Goal: Transaction & Acquisition: Purchase product/service

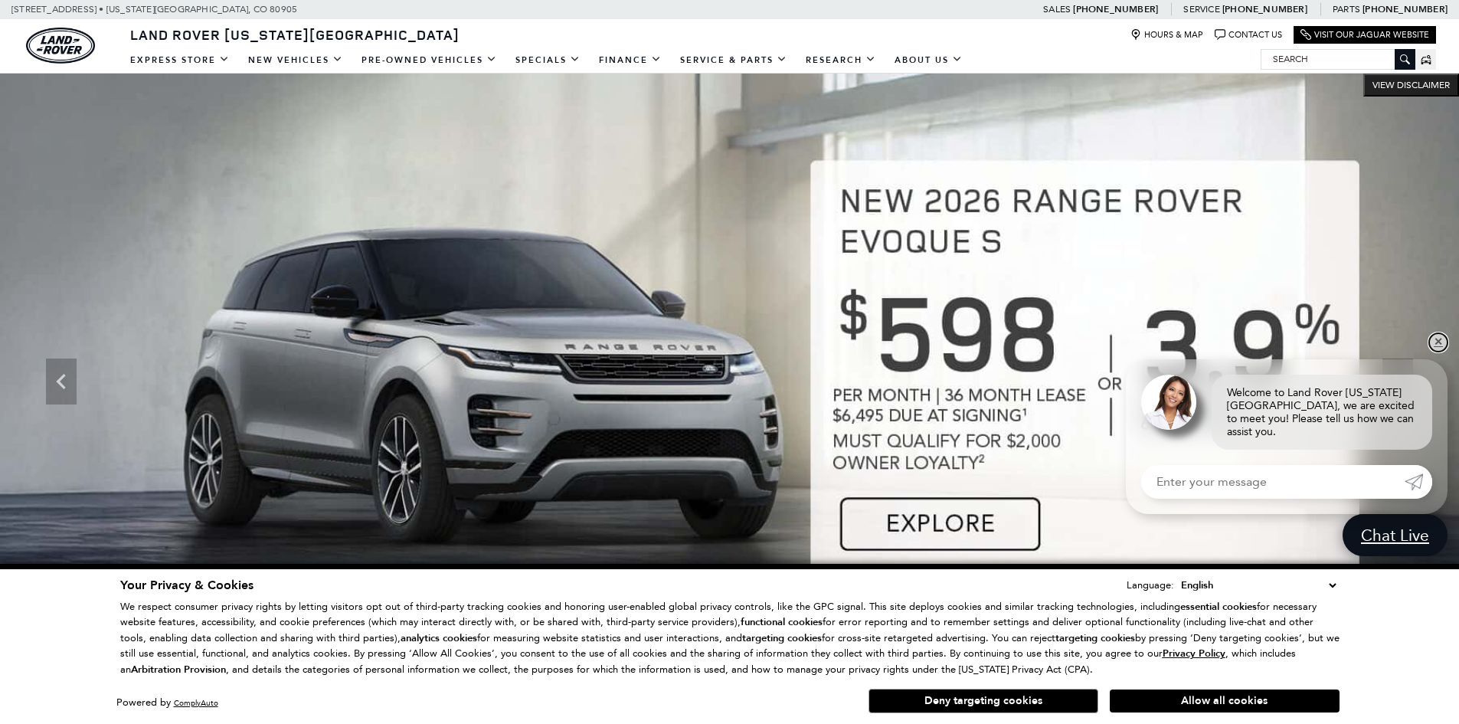
click at [1440, 352] on link "✕" at bounding box center [1438, 342] width 18 height 18
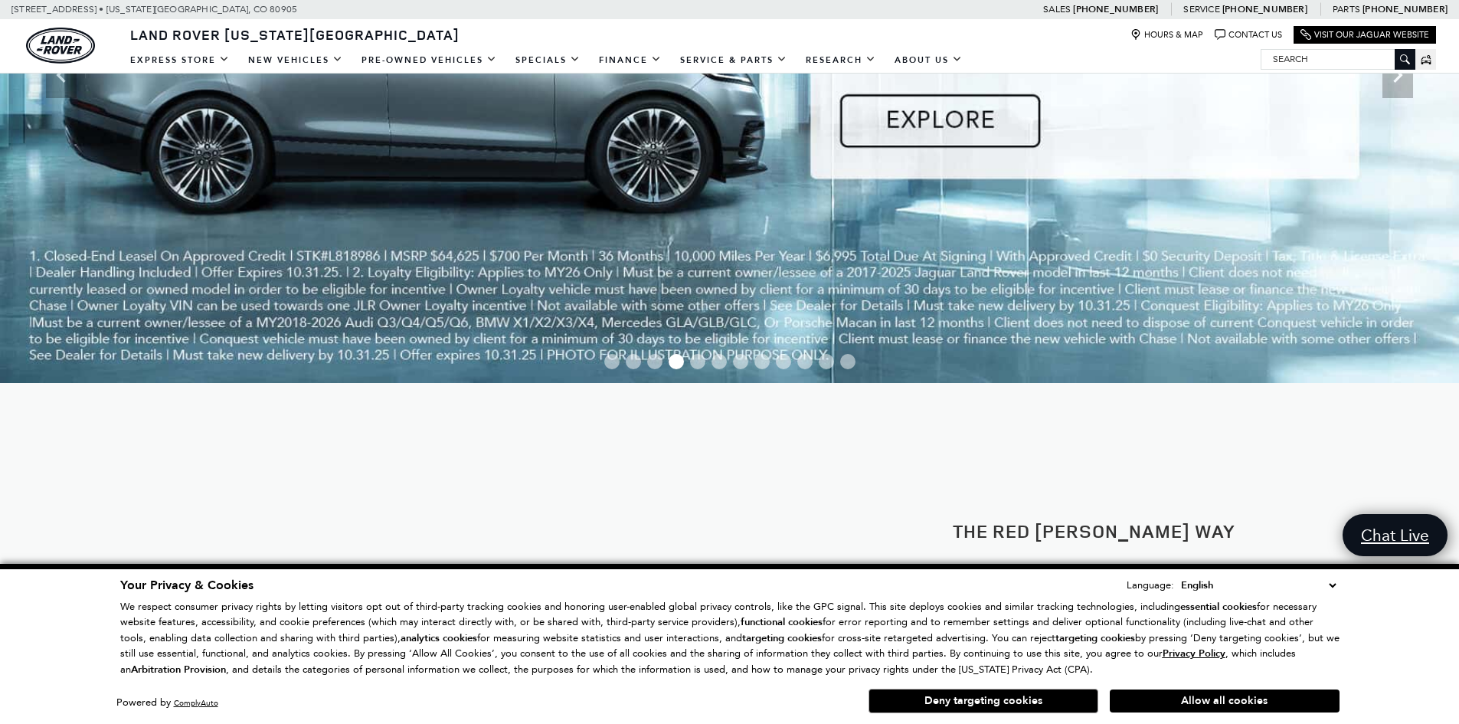
scroll to position [766, 0]
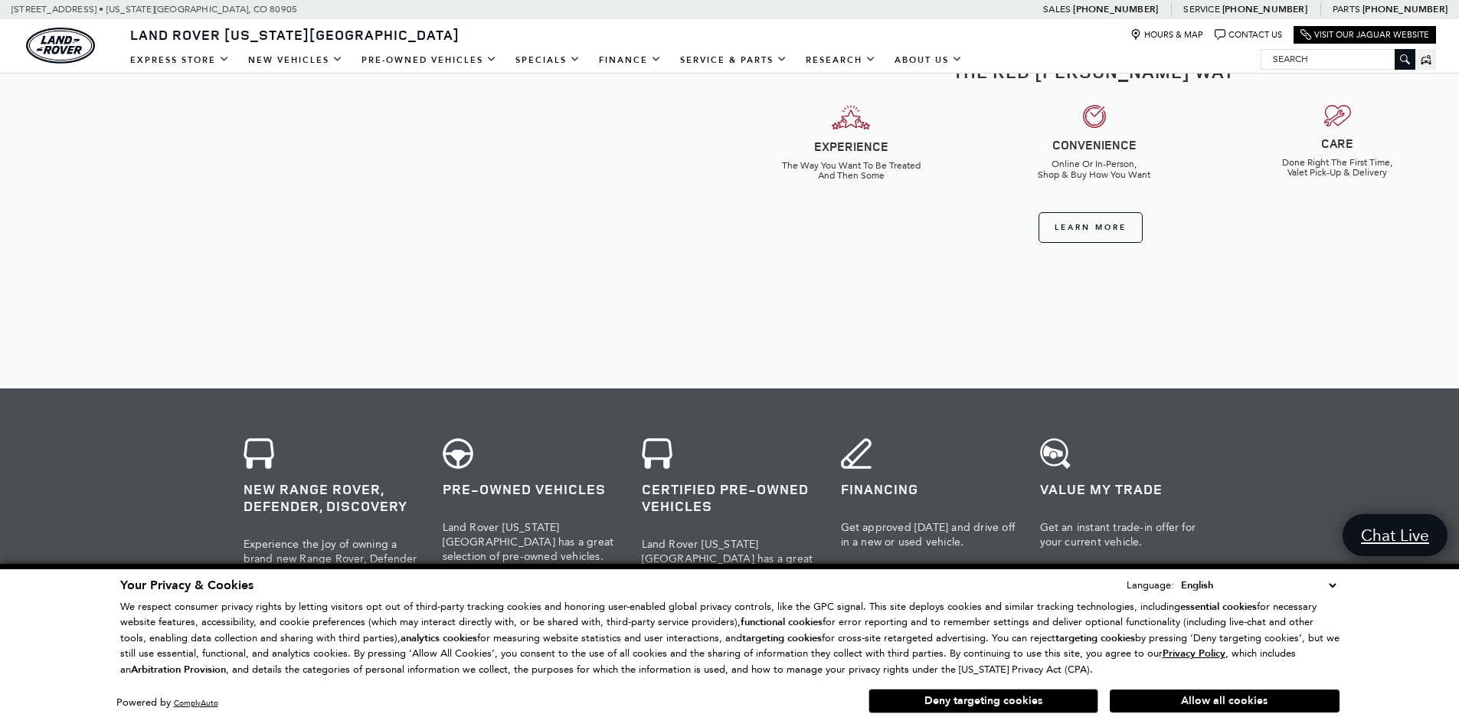
click at [1222, 705] on button "Allow all cookies" at bounding box center [1225, 700] width 230 height 23
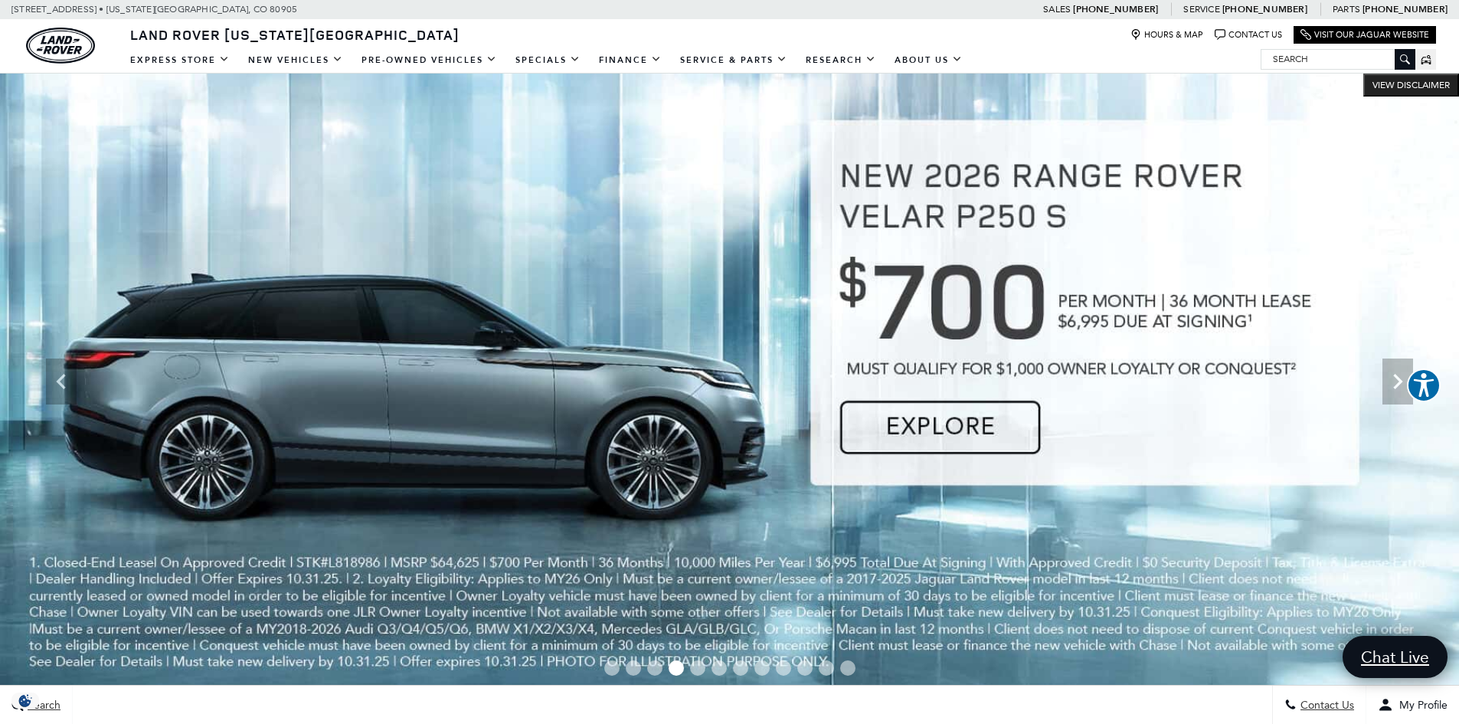
scroll to position [0, 0]
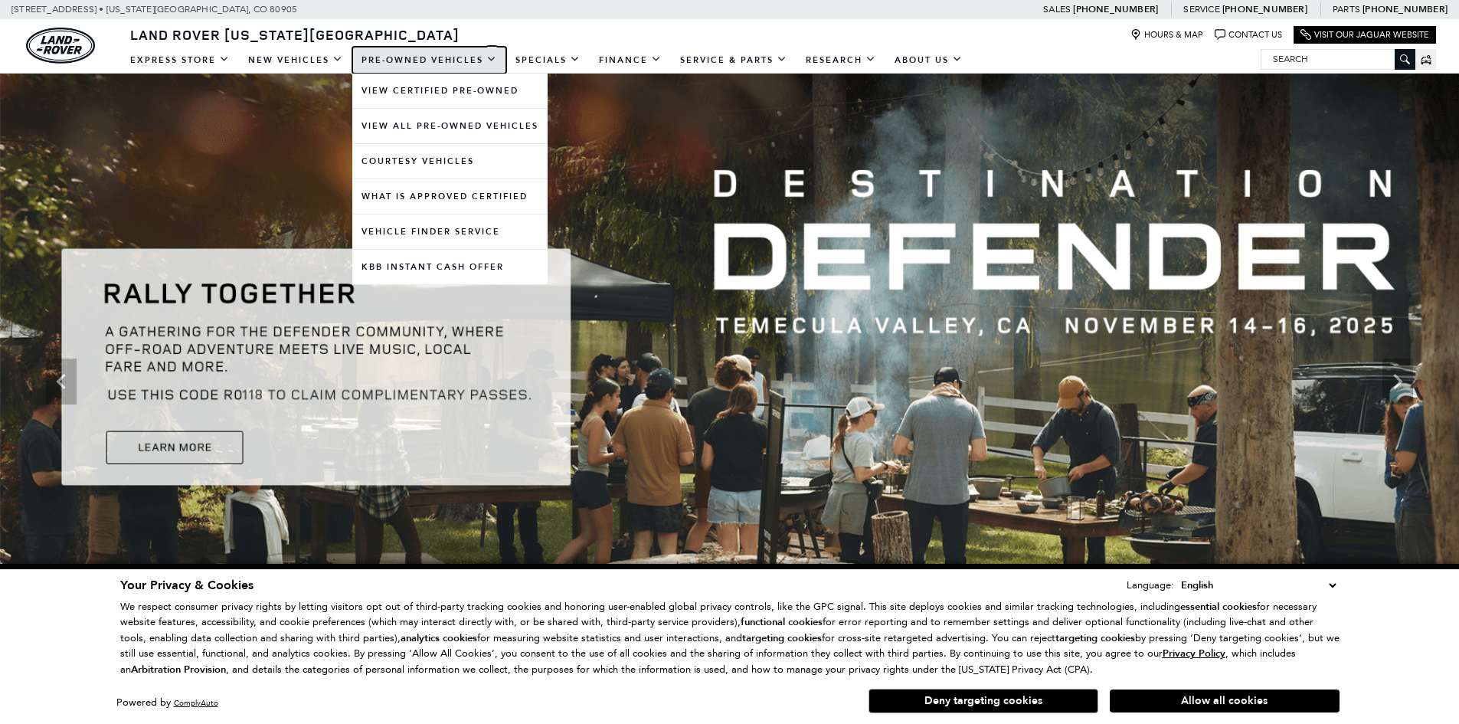
click at [417, 52] on link "Pre-Owned Vehicles" at bounding box center [429, 60] width 154 height 27
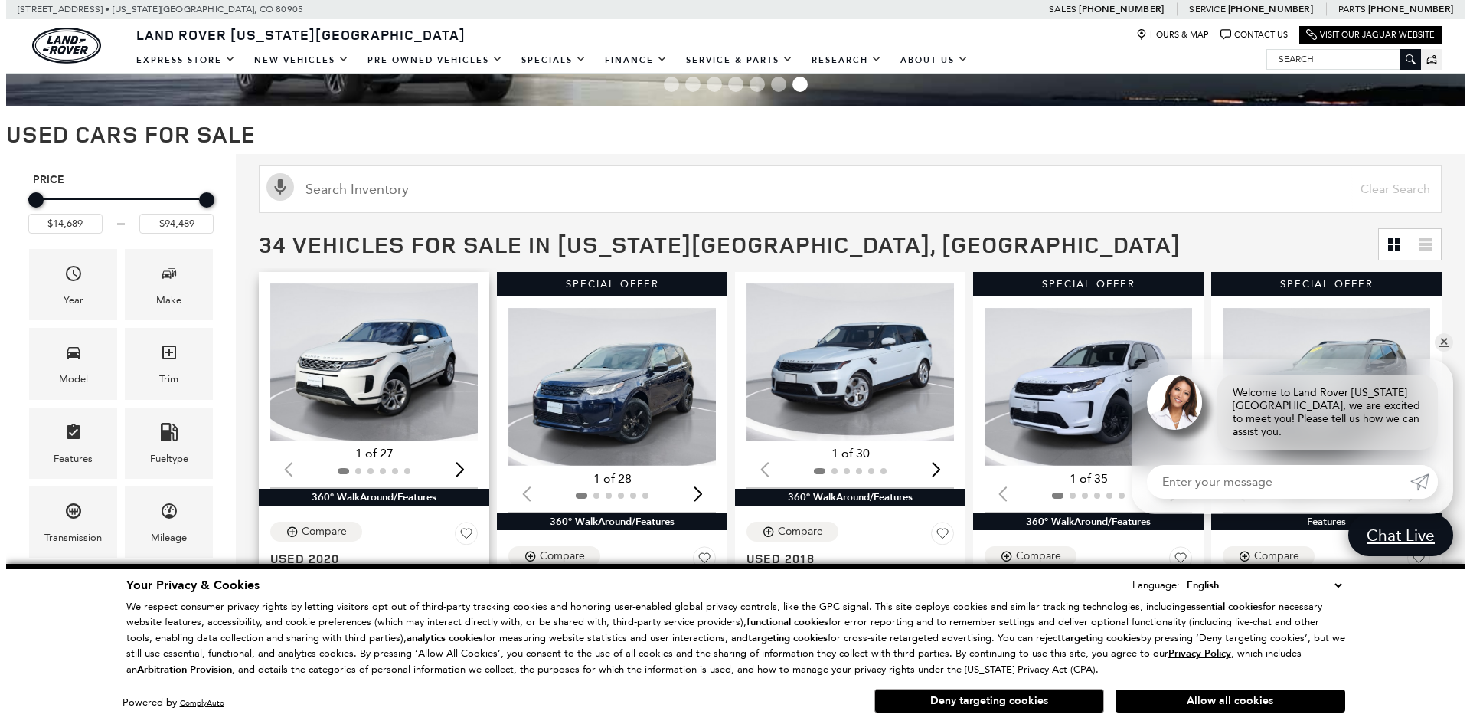
scroll to position [153, 0]
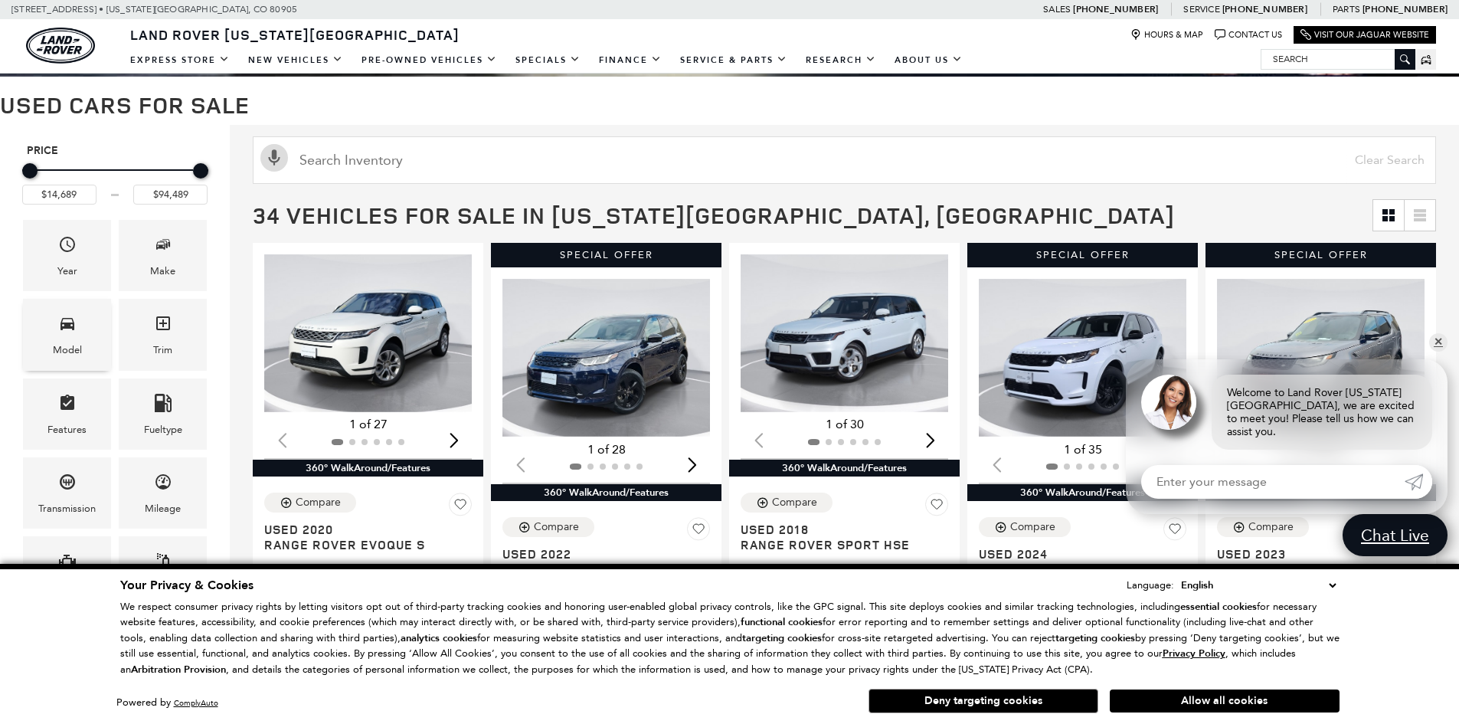
click at [81, 329] on div "Model" at bounding box center [67, 334] width 88 height 71
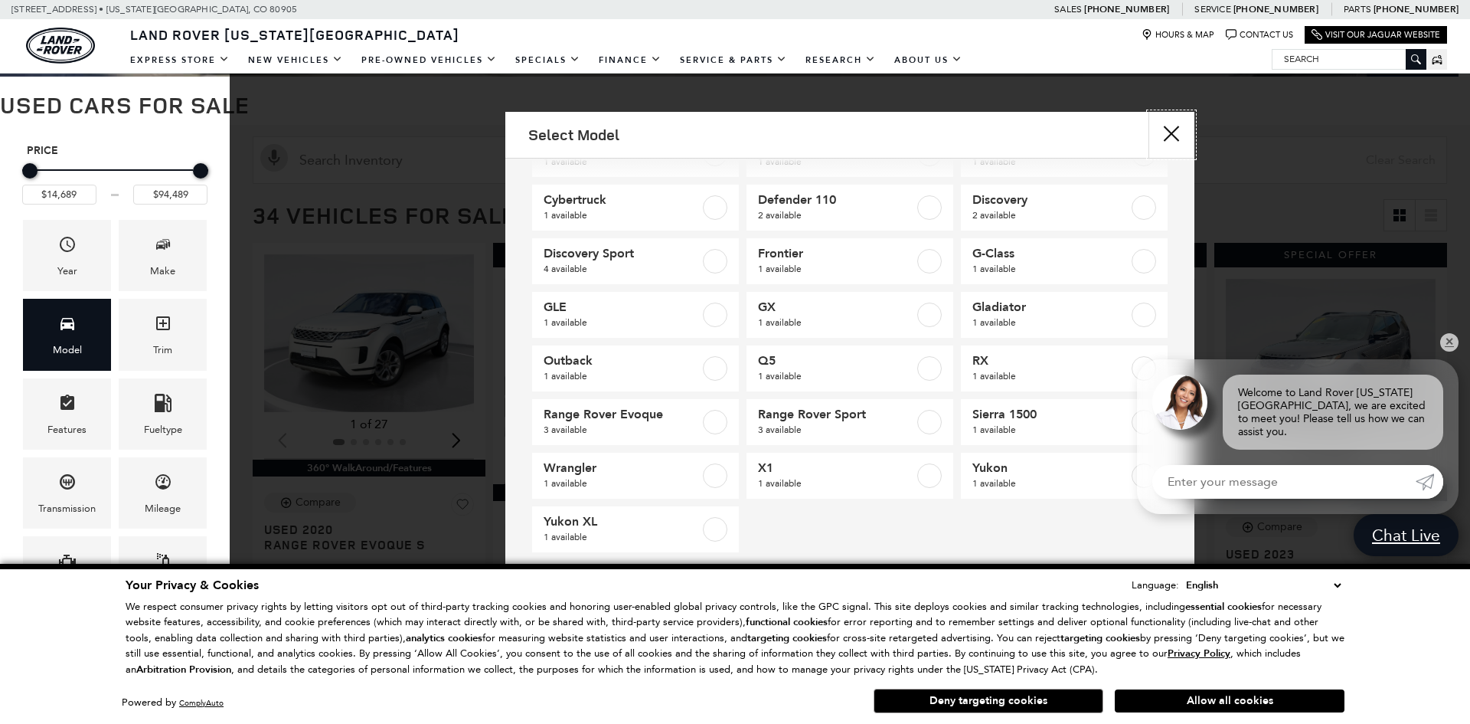
scroll to position [31, 0]
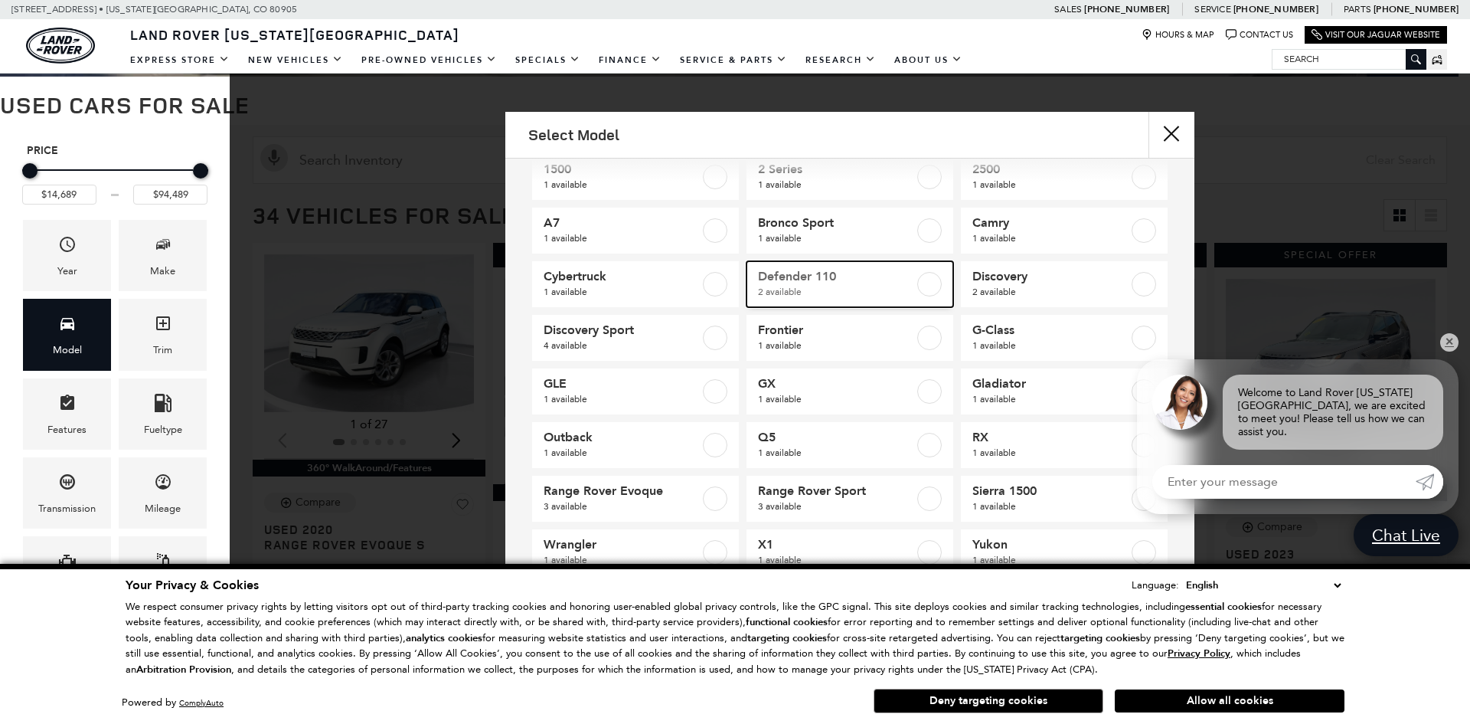
click at [923, 281] on label at bounding box center [929, 284] width 25 height 25
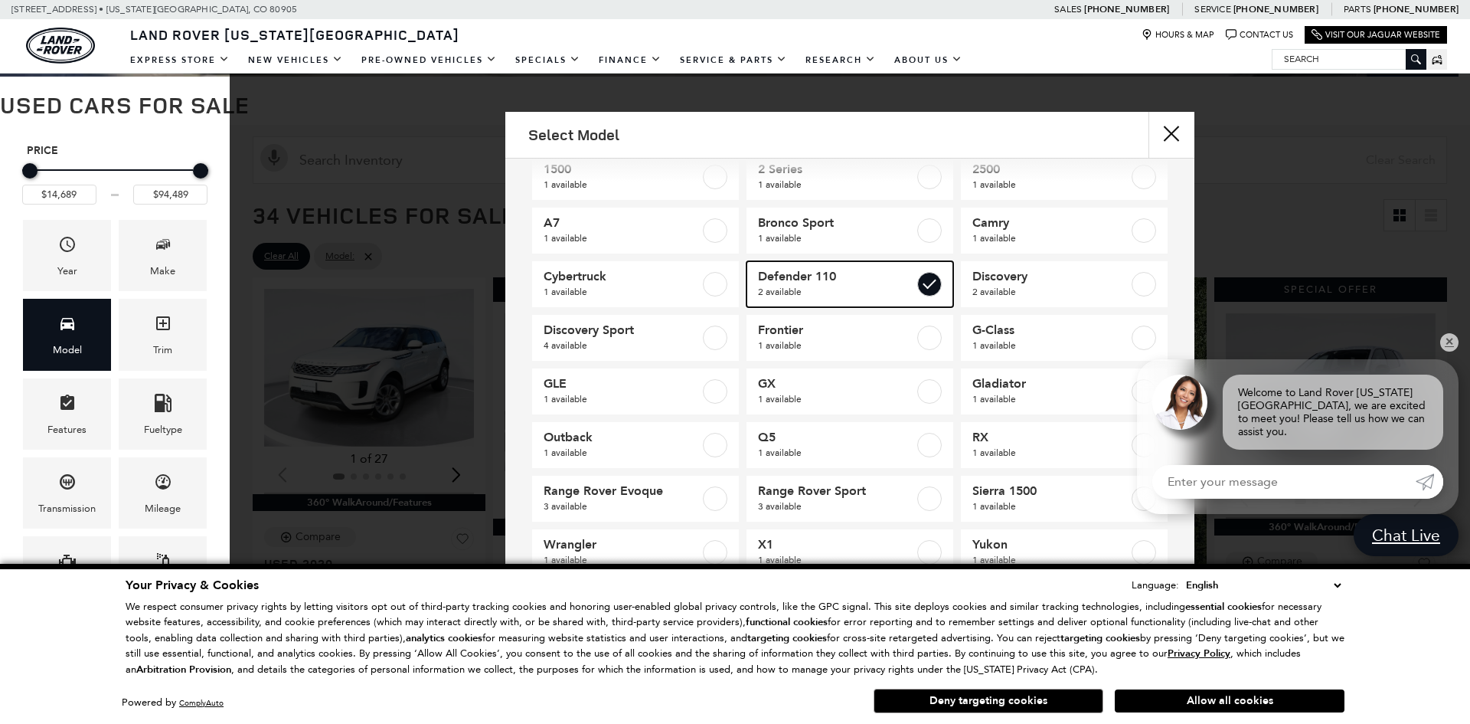
type input "$57,689"
type input "$65,489"
checkbox input "true"
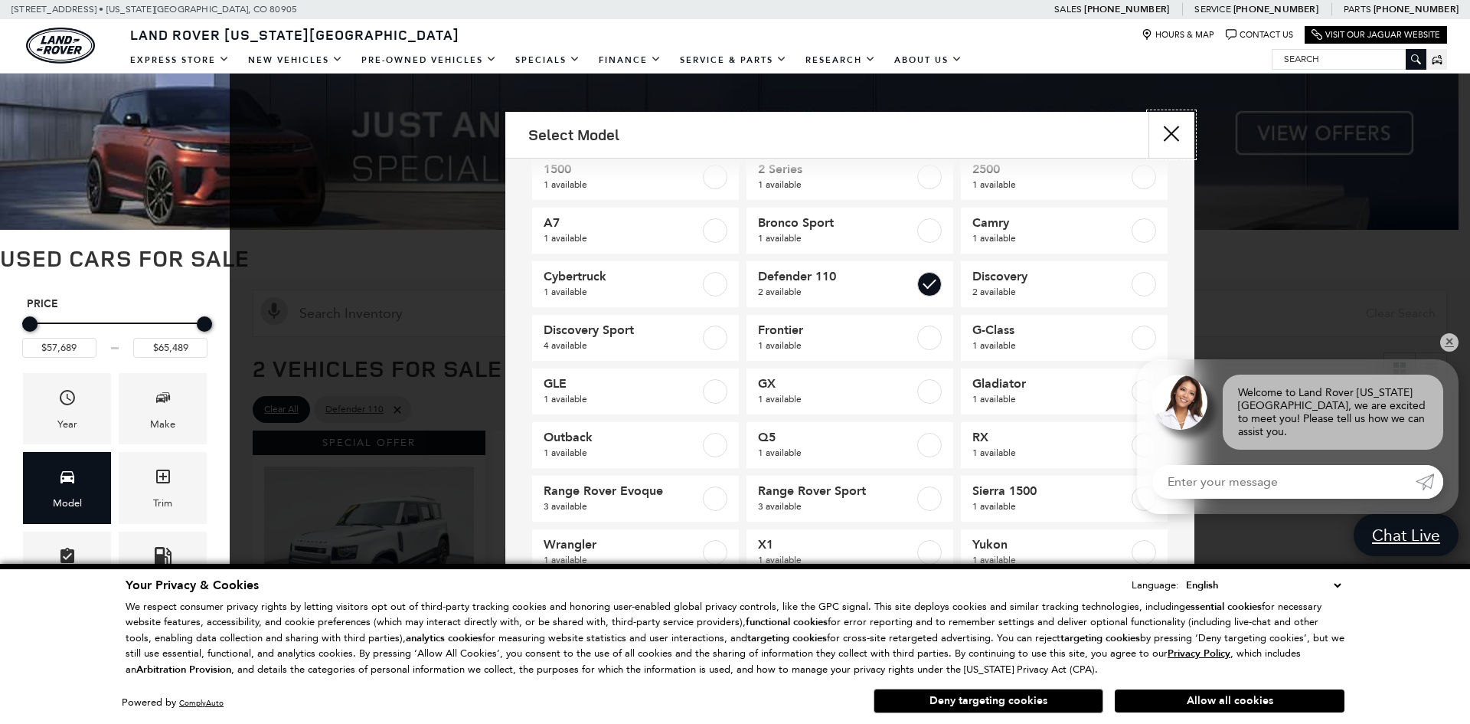
click at [1182, 131] on button "Close" at bounding box center [1172, 135] width 46 height 46
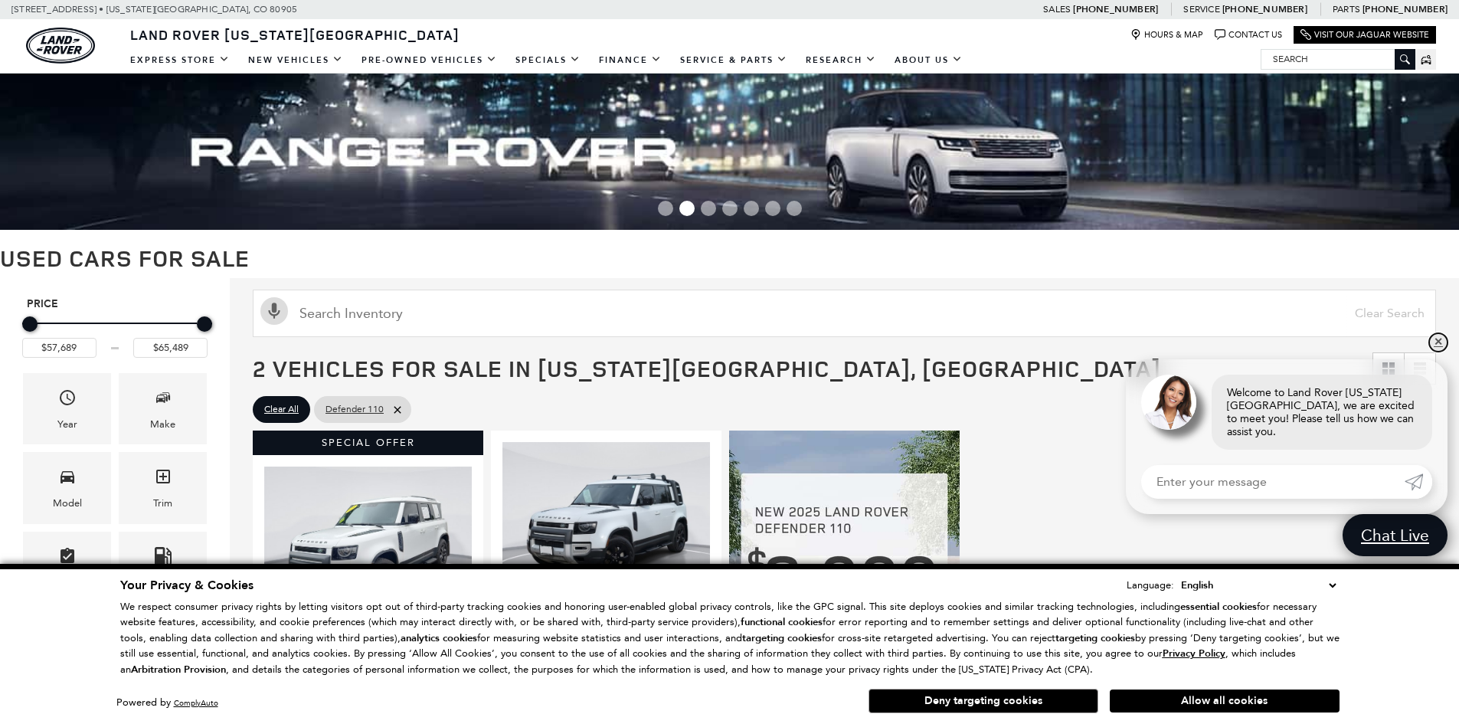
click at [1440, 352] on link "✕" at bounding box center [1438, 342] width 18 height 18
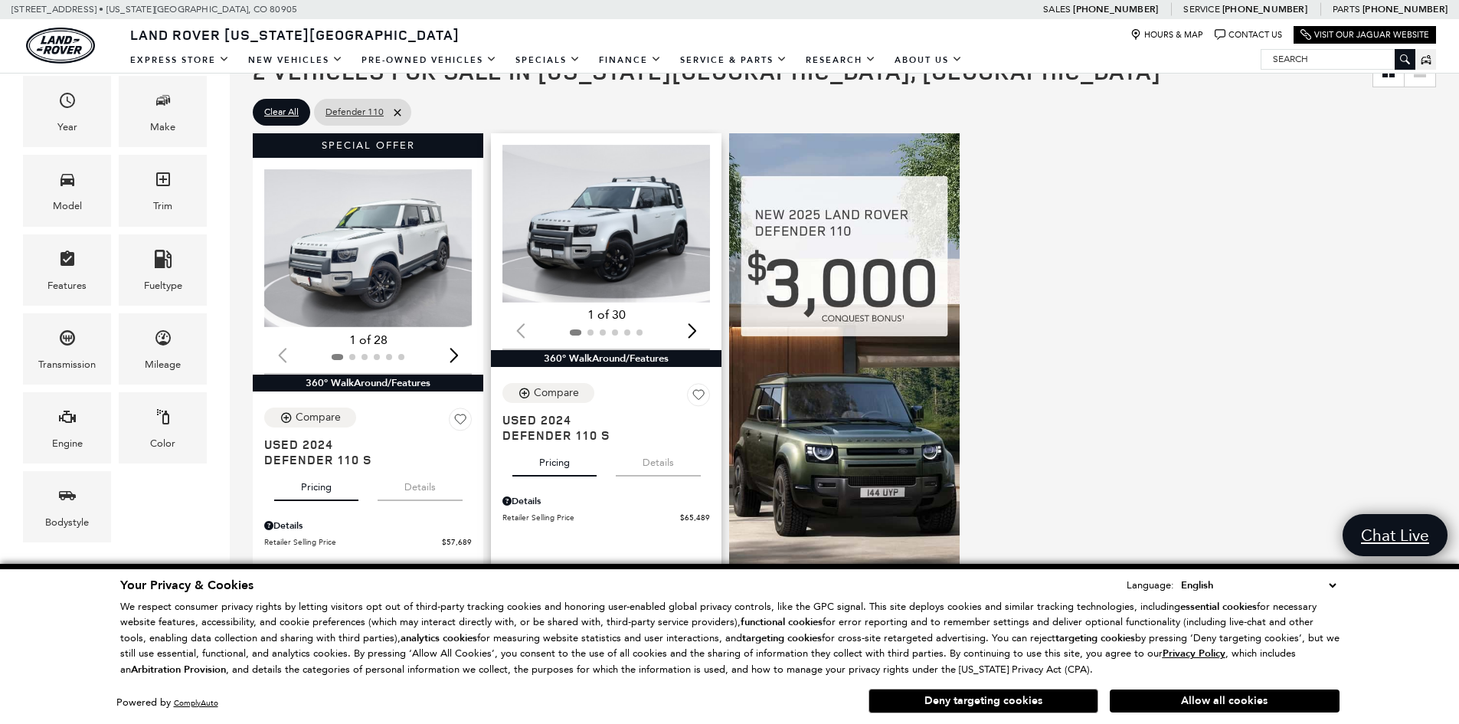
scroll to position [383, 0]
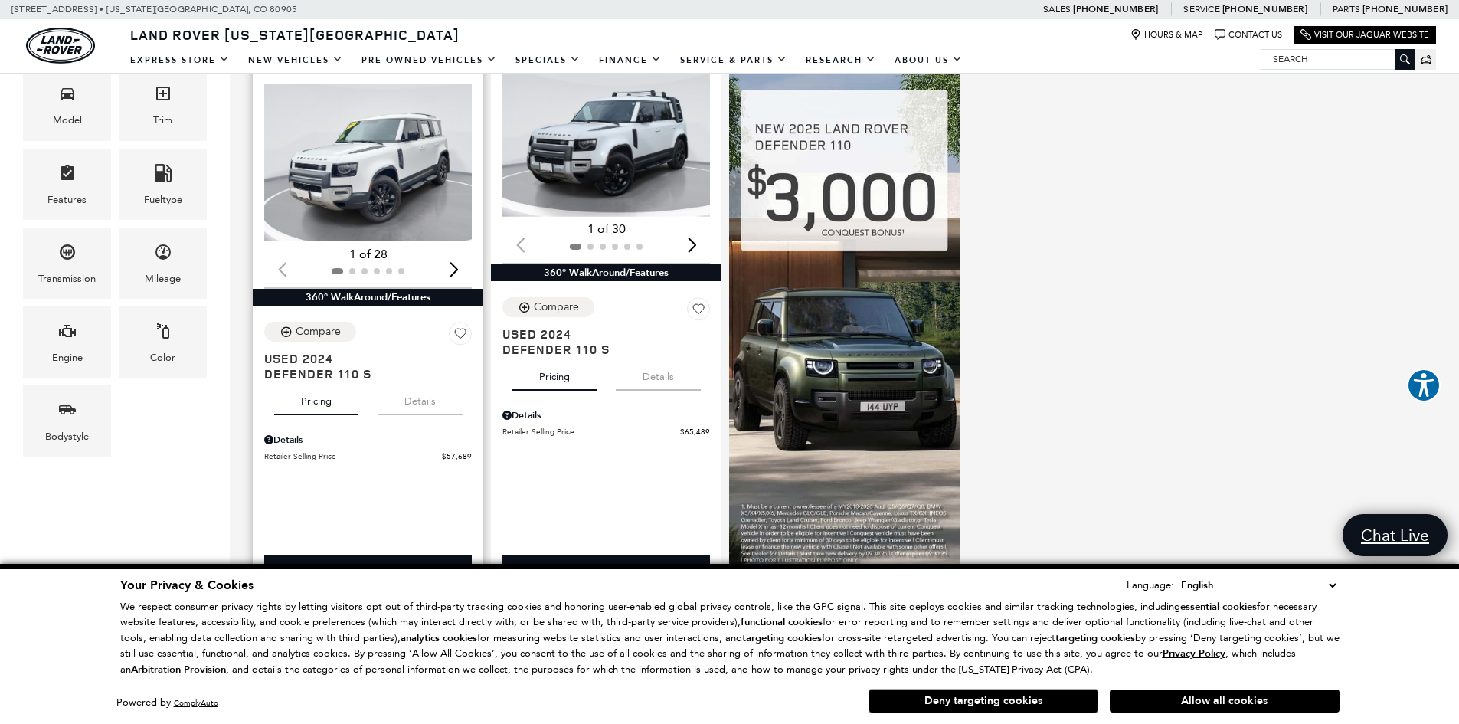
click at [454, 265] on div "Next slide" at bounding box center [453, 270] width 21 height 34
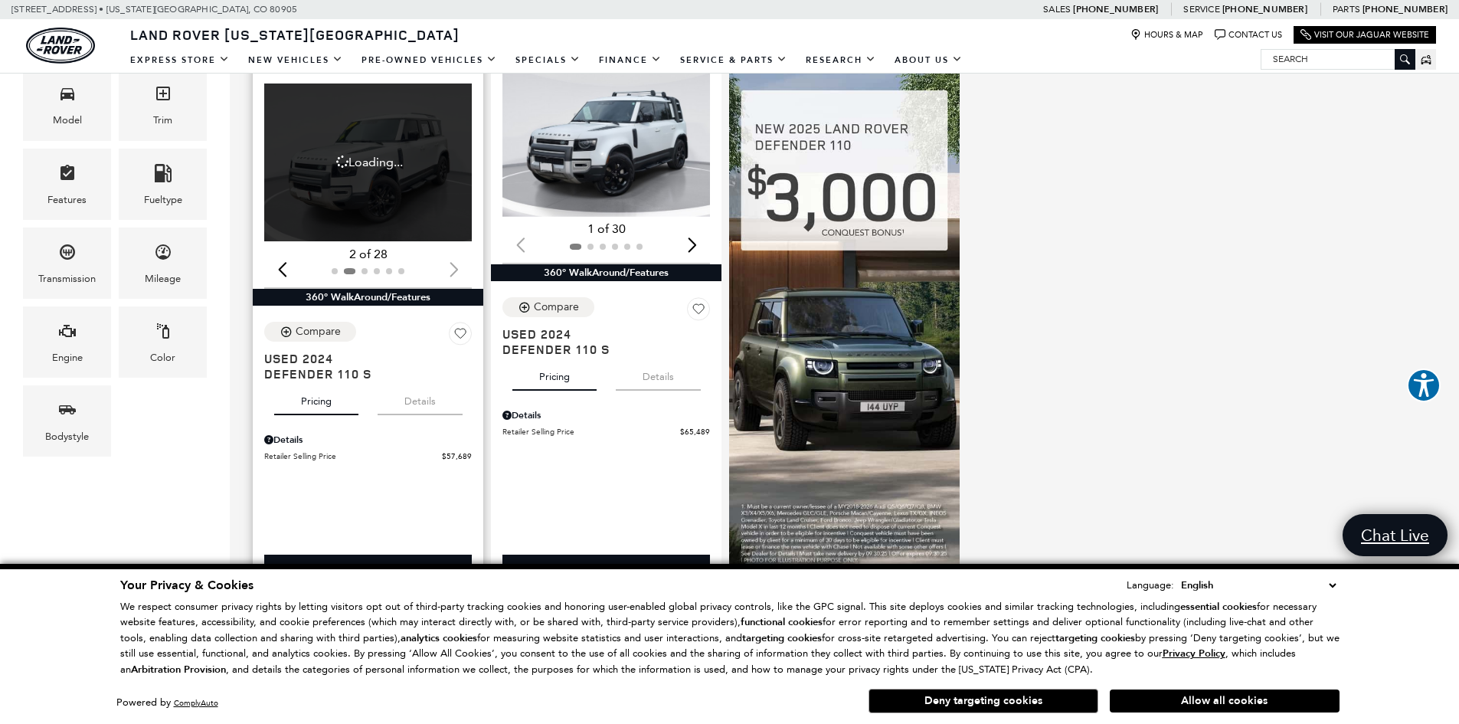
click at [454, 265] on div at bounding box center [368, 271] width 208 height 17
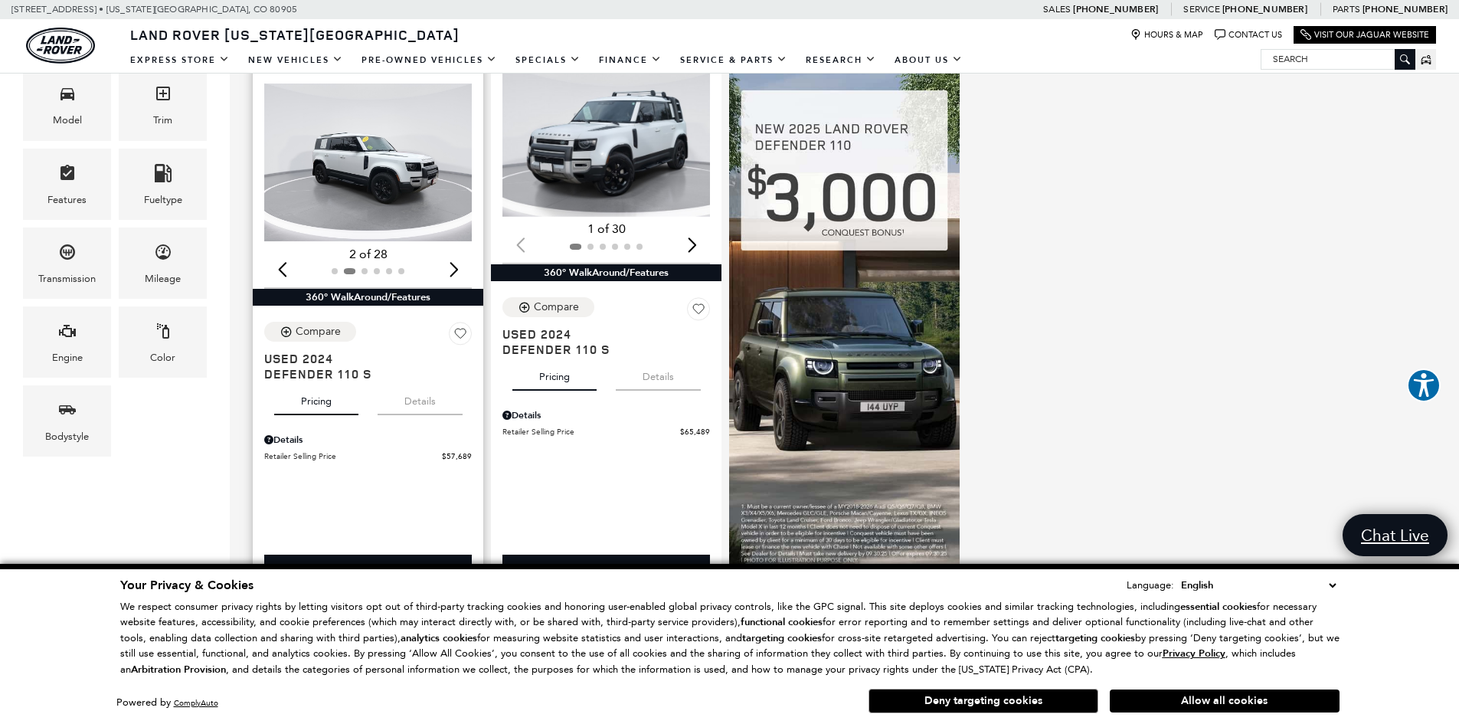
click at [454, 265] on div "Next slide" at bounding box center [453, 270] width 21 height 34
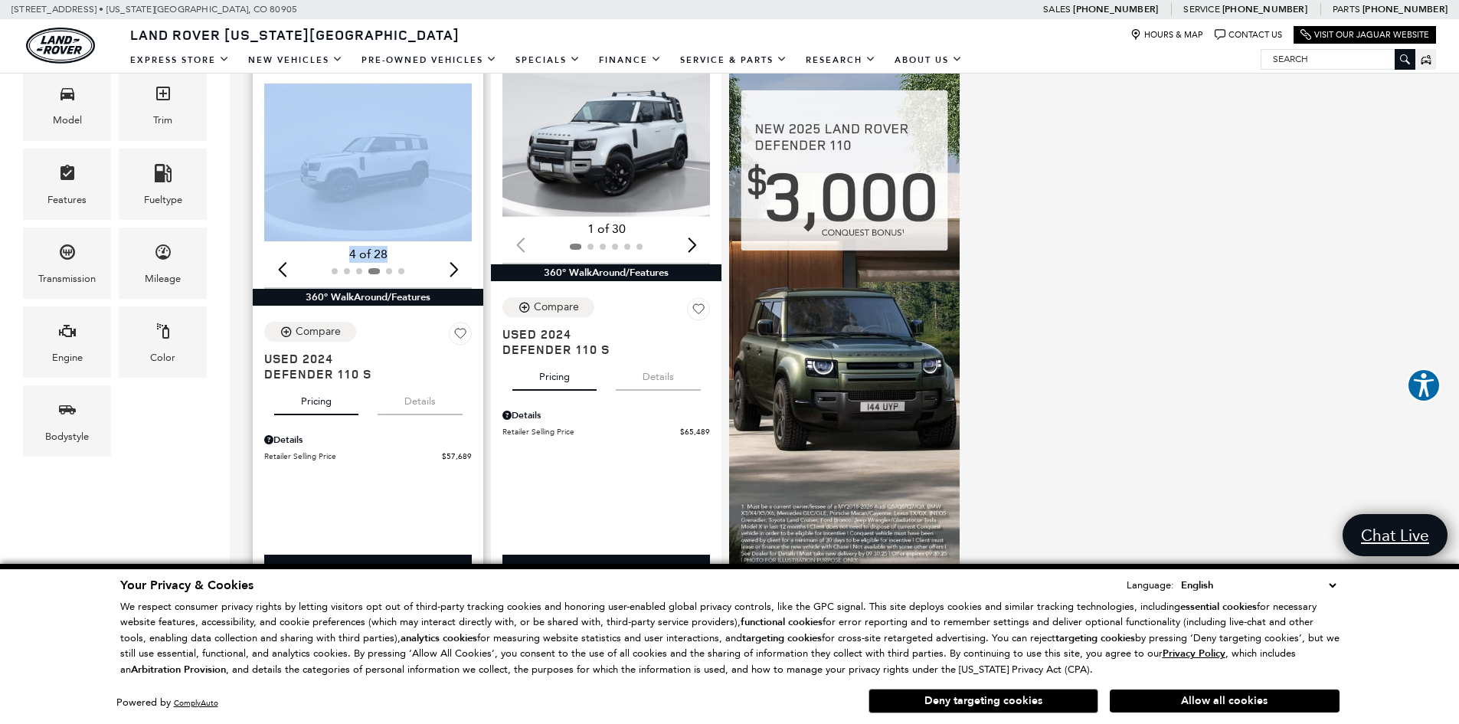
click at [454, 265] on div "Next slide" at bounding box center [453, 270] width 21 height 34
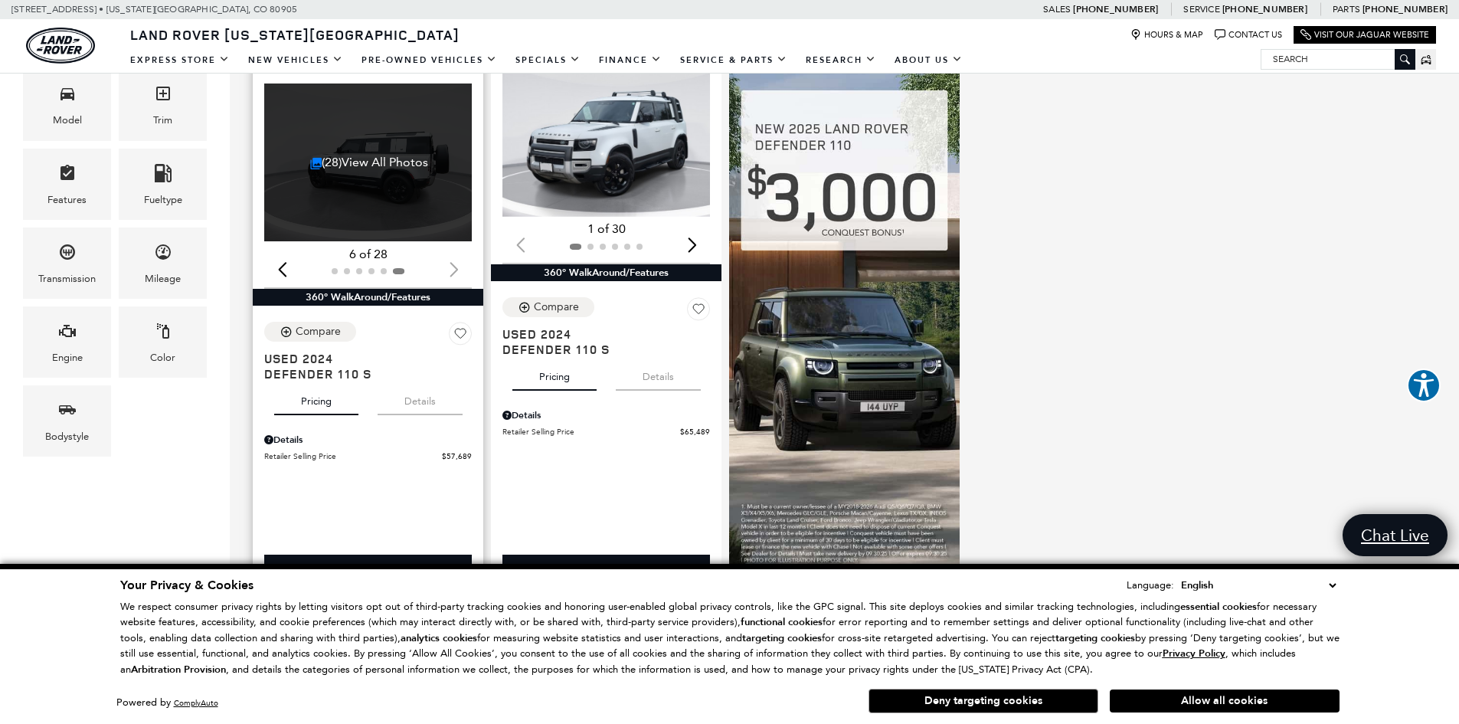
click at [454, 265] on div at bounding box center [368, 271] width 208 height 17
click at [446, 273] on div at bounding box center [368, 271] width 208 height 17
click at [423, 209] on div "(28) View All Photos" at bounding box center [369, 162] width 210 height 158
click at [319, 115] on div "(28) View All Photos" at bounding box center [369, 162] width 210 height 158
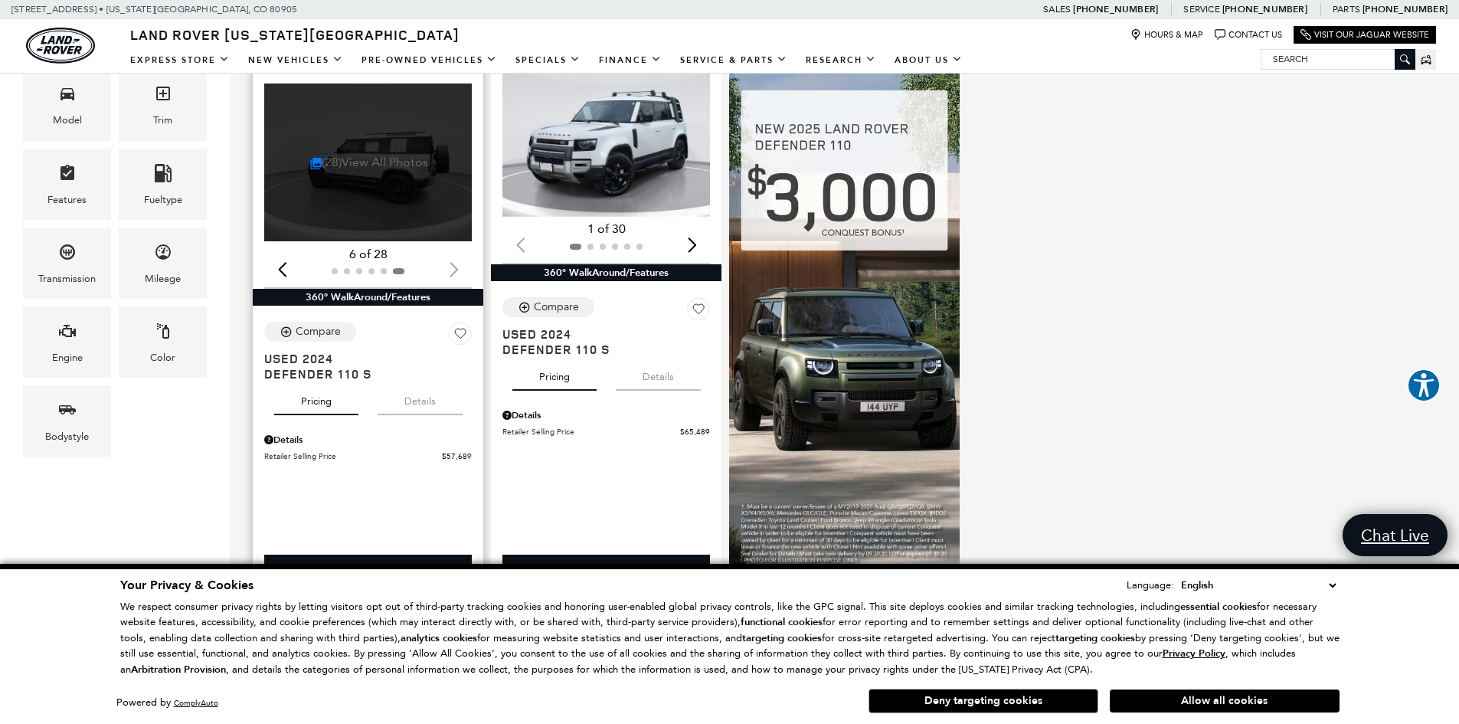
click at [331, 159] on link "(28) View All Photos" at bounding box center [369, 162] width 119 height 15
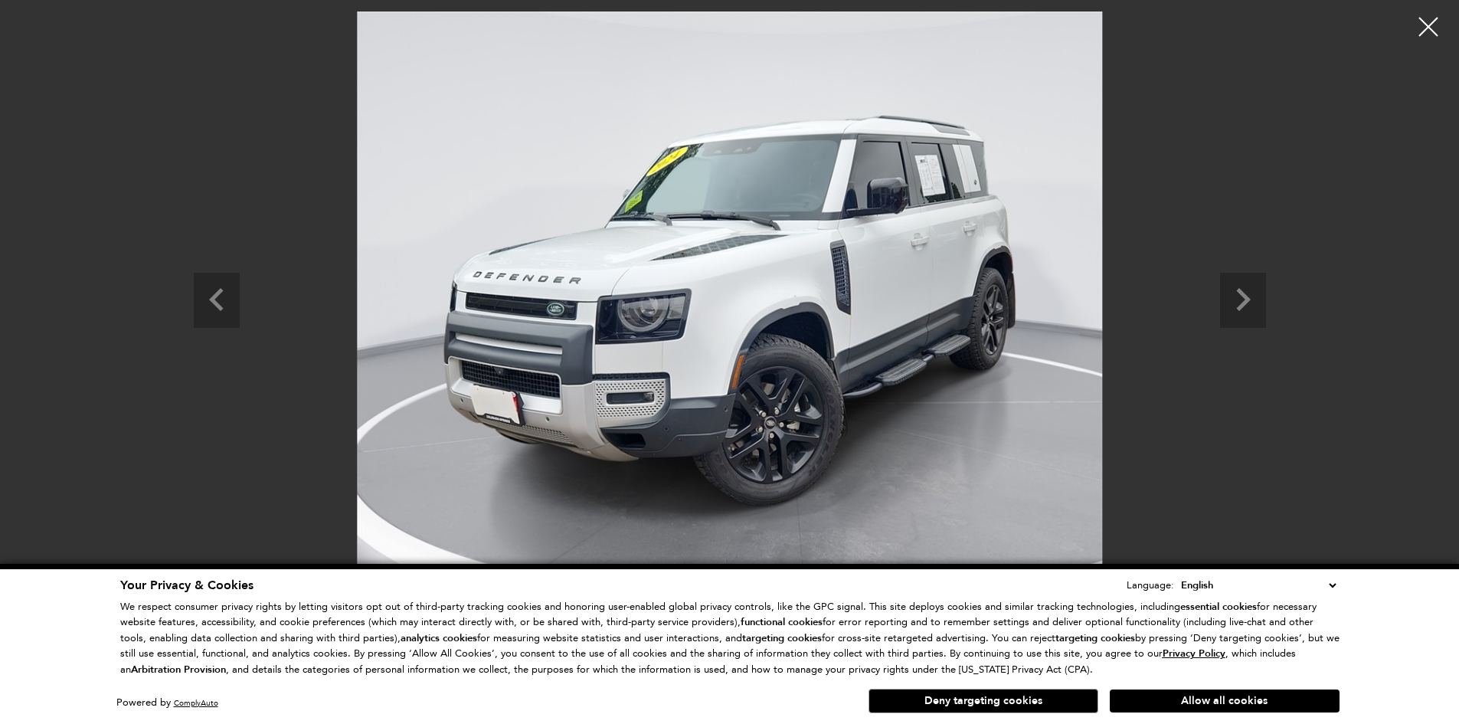
scroll to position [613, 0]
click at [1254, 308] on icon "Next slide" at bounding box center [1243, 298] width 46 height 50
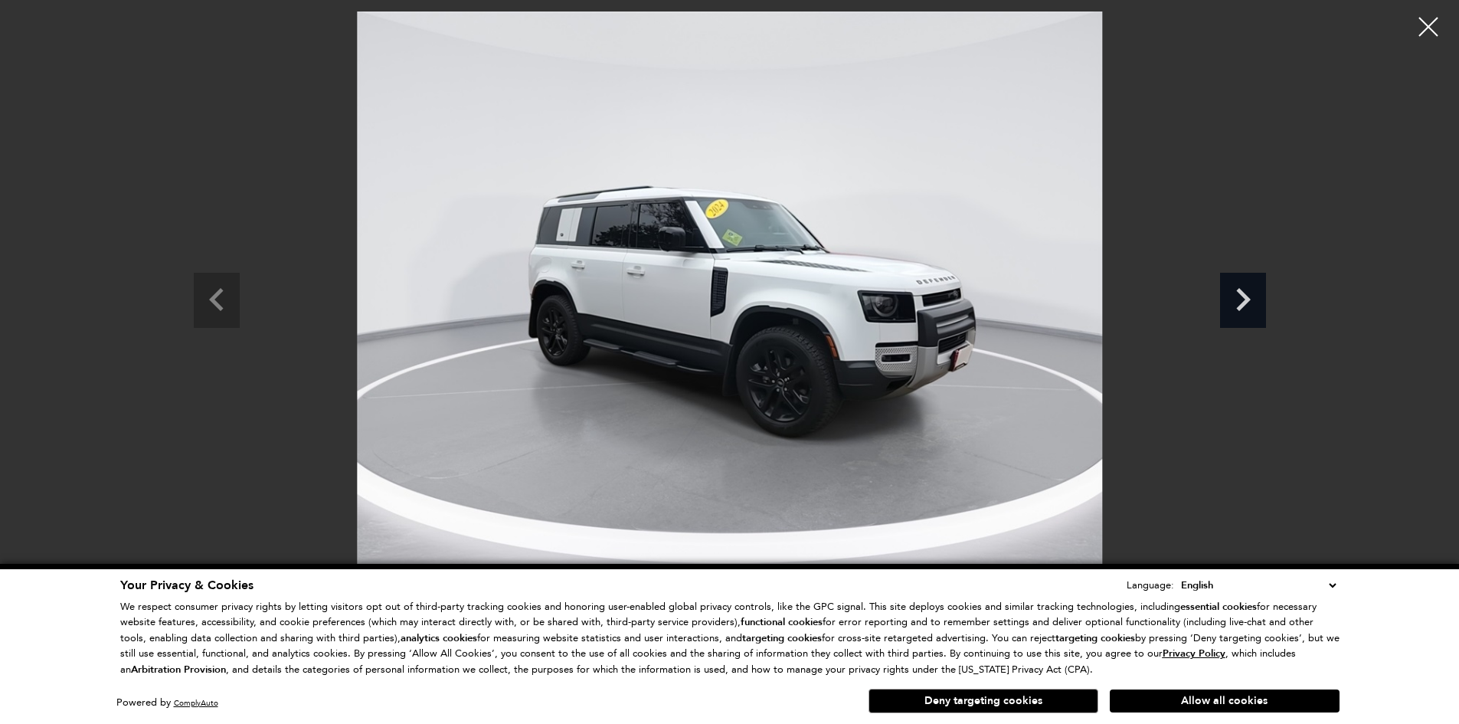
click at [1254, 308] on icon "Next slide" at bounding box center [1243, 298] width 46 height 50
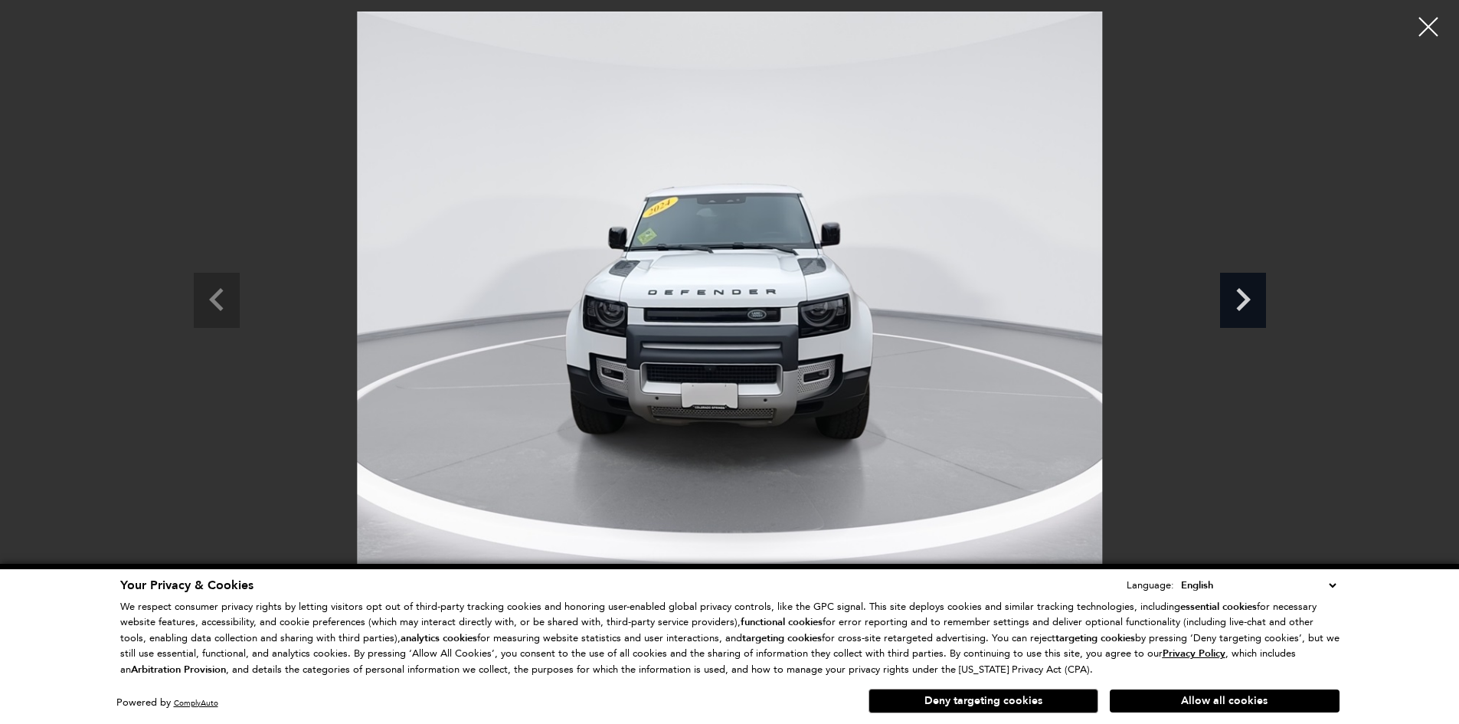
click at [1254, 308] on icon "Next slide" at bounding box center [1243, 298] width 46 height 50
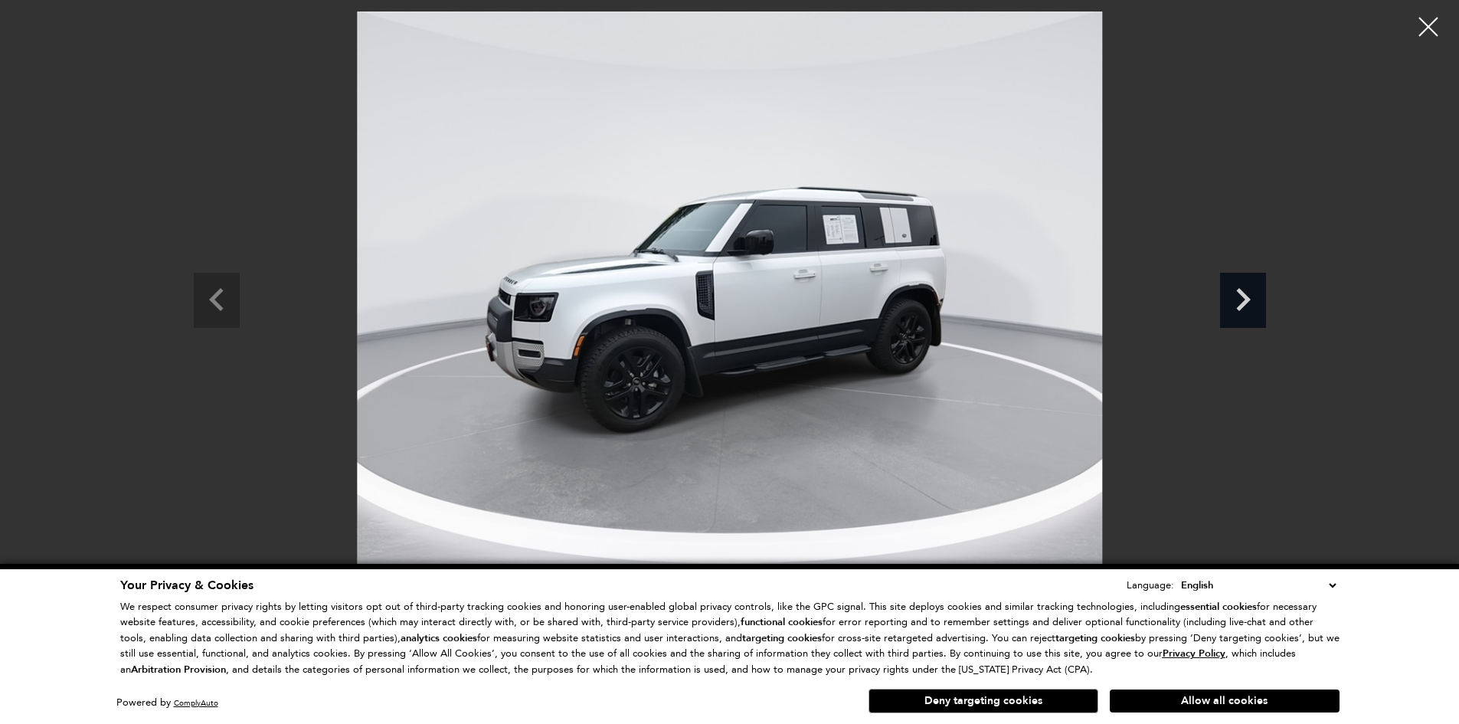
click at [1254, 308] on icon "Next slide" at bounding box center [1243, 298] width 46 height 50
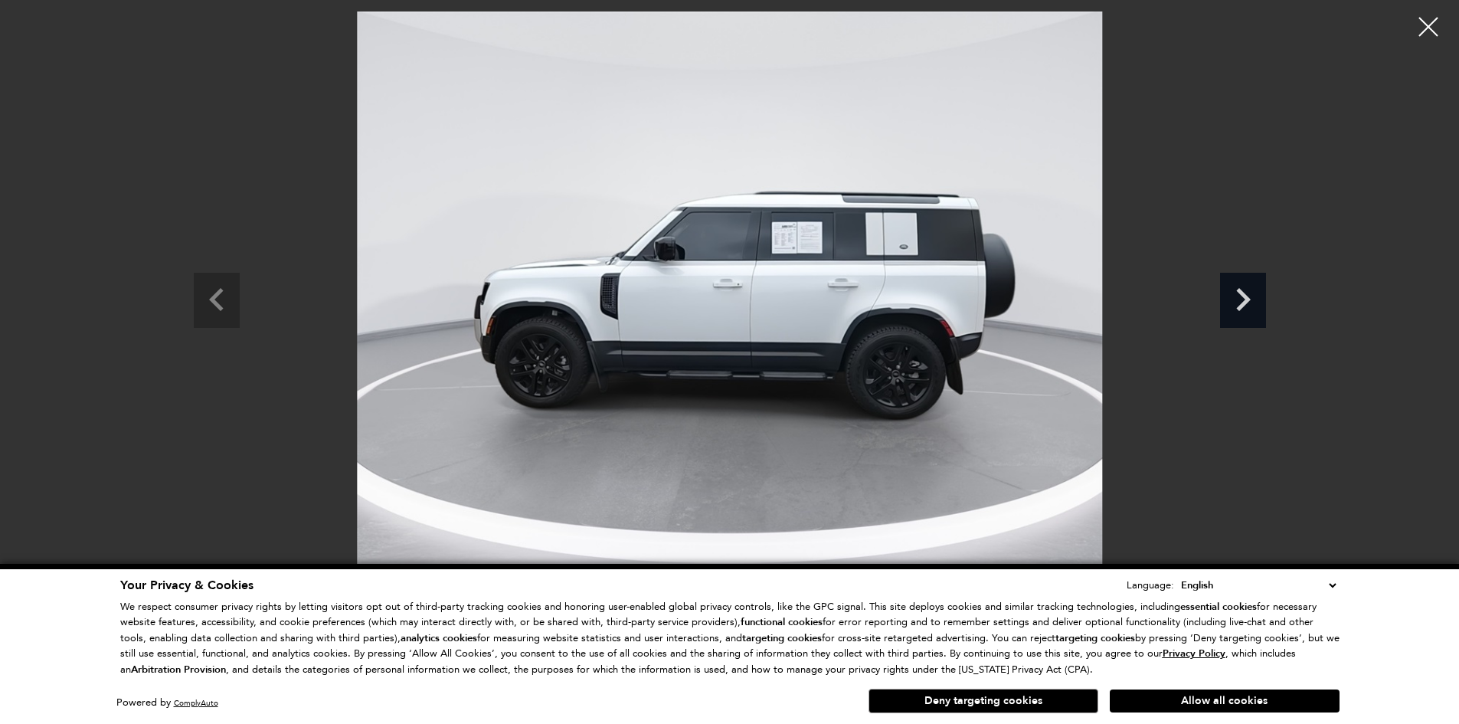
click at [1254, 308] on icon "Next slide" at bounding box center [1243, 298] width 46 height 50
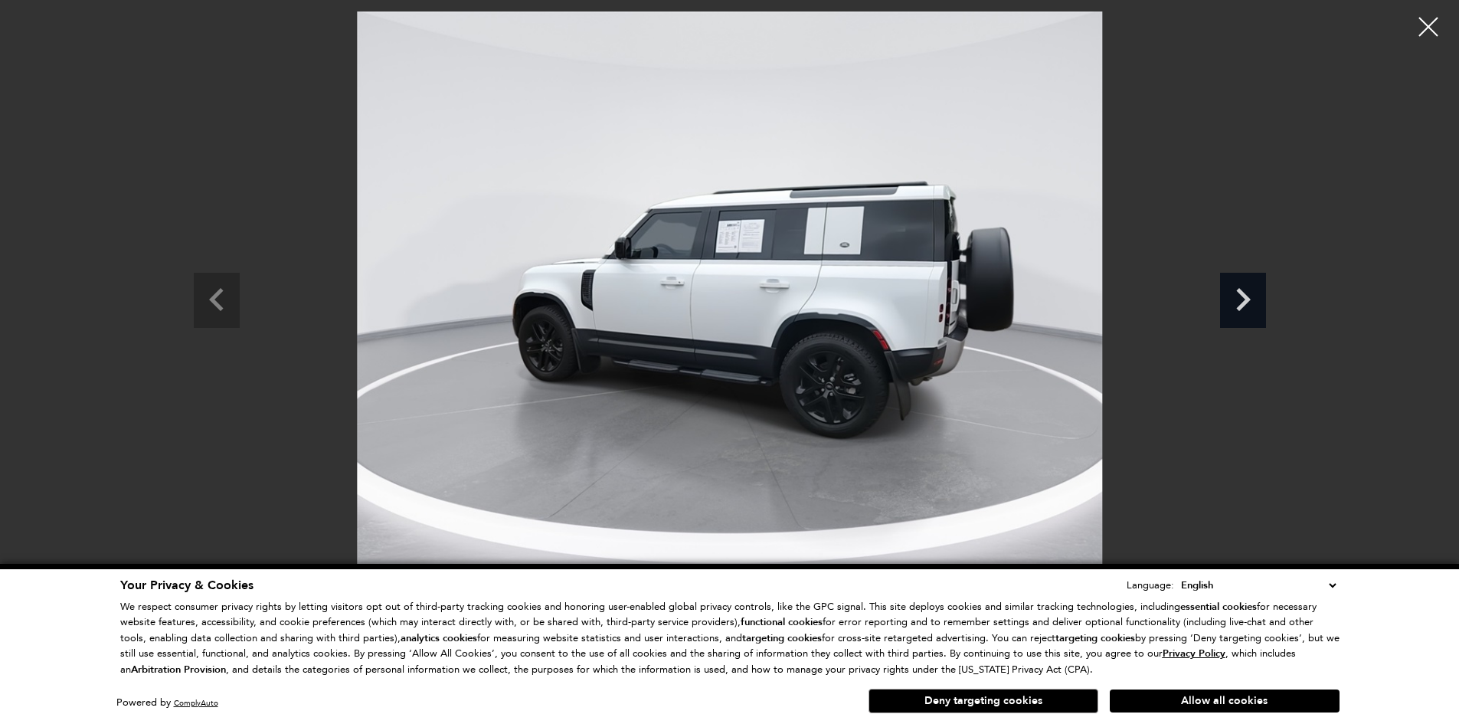
click at [1254, 308] on icon "Next slide" at bounding box center [1243, 298] width 46 height 50
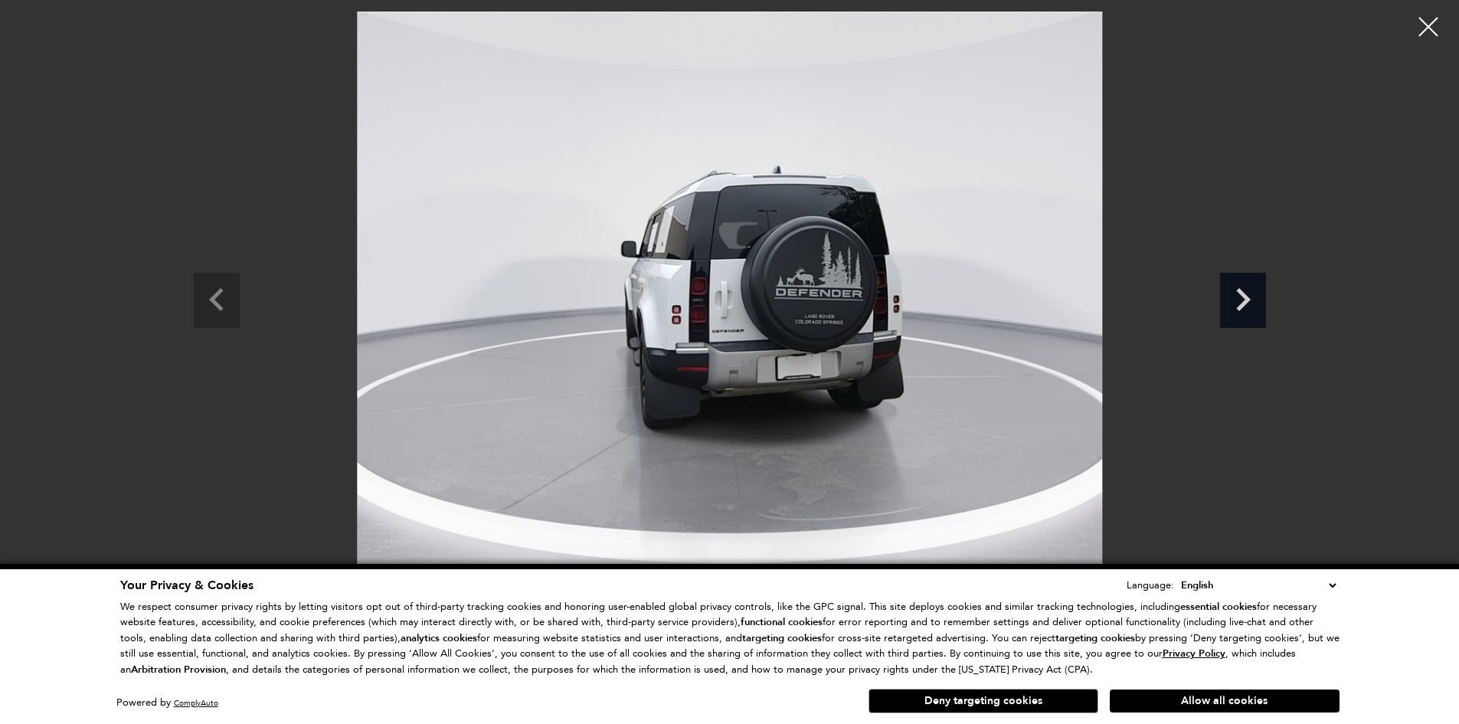
click at [1254, 308] on icon "Next slide" at bounding box center [1243, 298] width 46 height 50
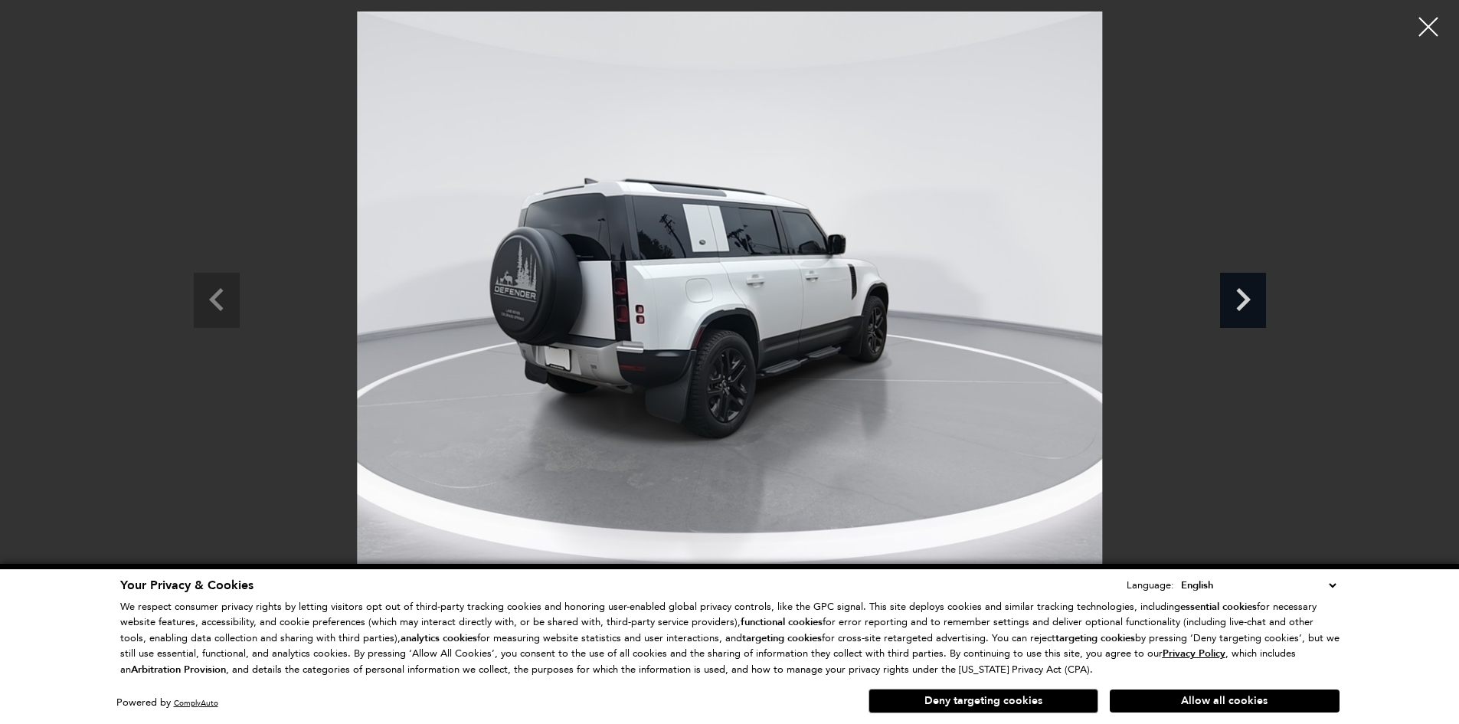
click at [1254, 308] on icon "Next slide" at bounding box center [1243, 298] width 46 height 50
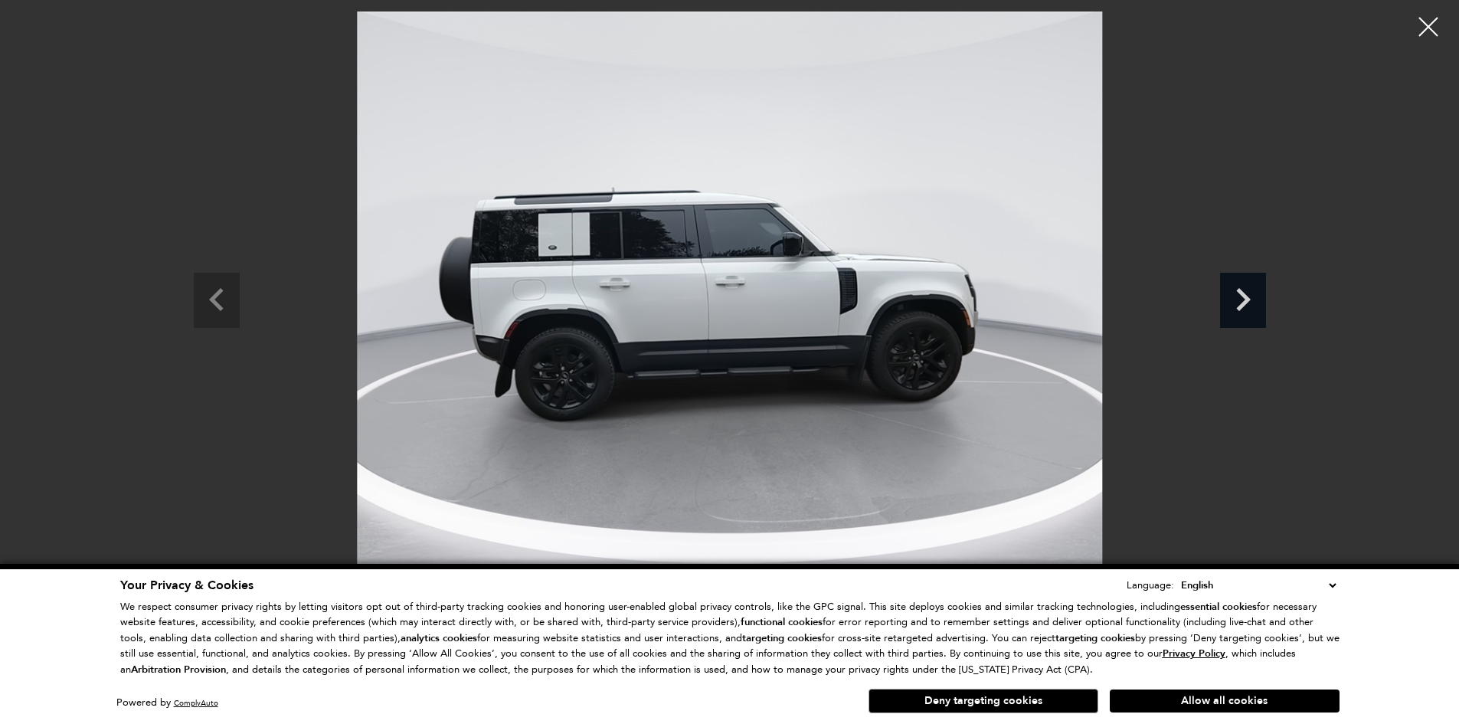
click at [1254, 308] on icon "Next slide" at bounding box center [1243, 298] width 46 height 50
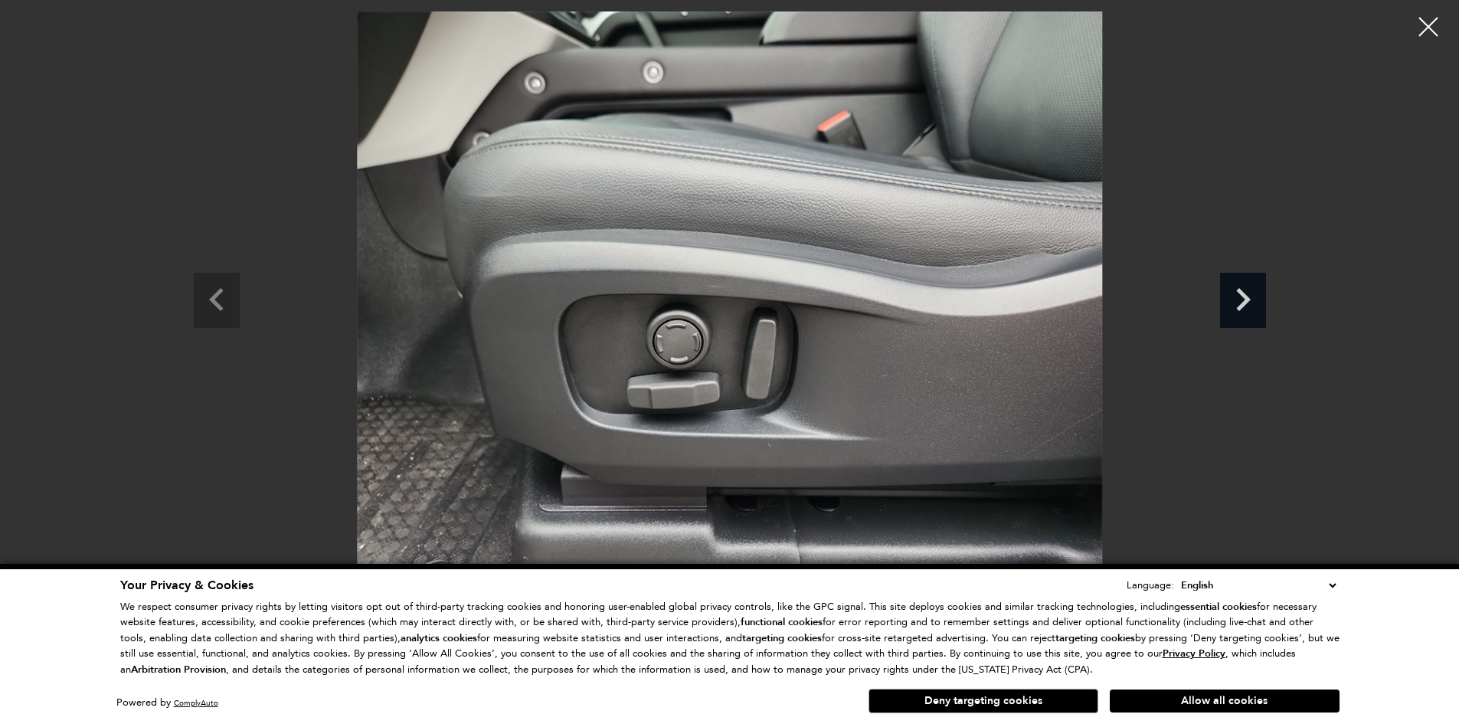
click at [1254, 308] on icon "Next slide" at bounding box center [1243, 298] width 46 height 50
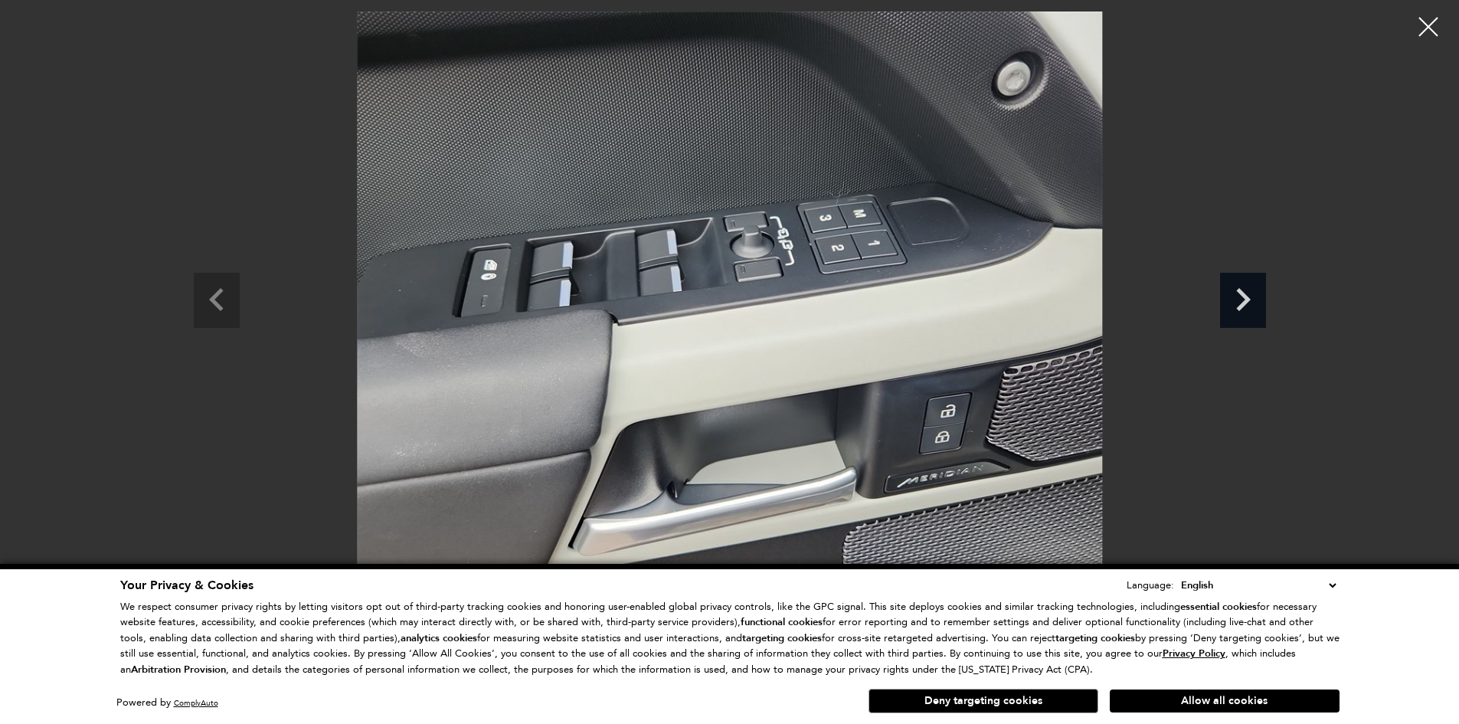
click at [1254, 308] on icon "Next slide" at bounding box center [1243, 298] width 46 height 50
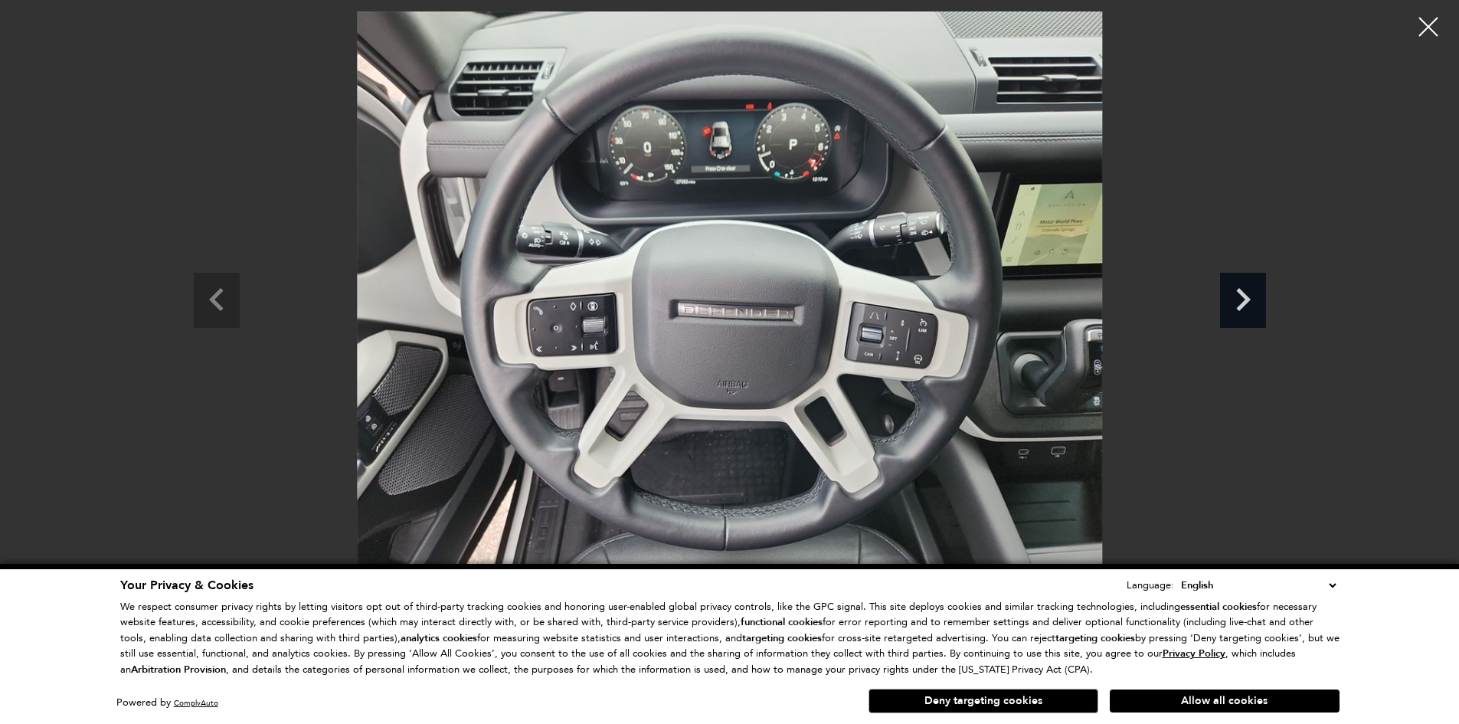
click at [1254, 308] on icon "Next slide" at bounding box center [1243, 298] width 46 height 50
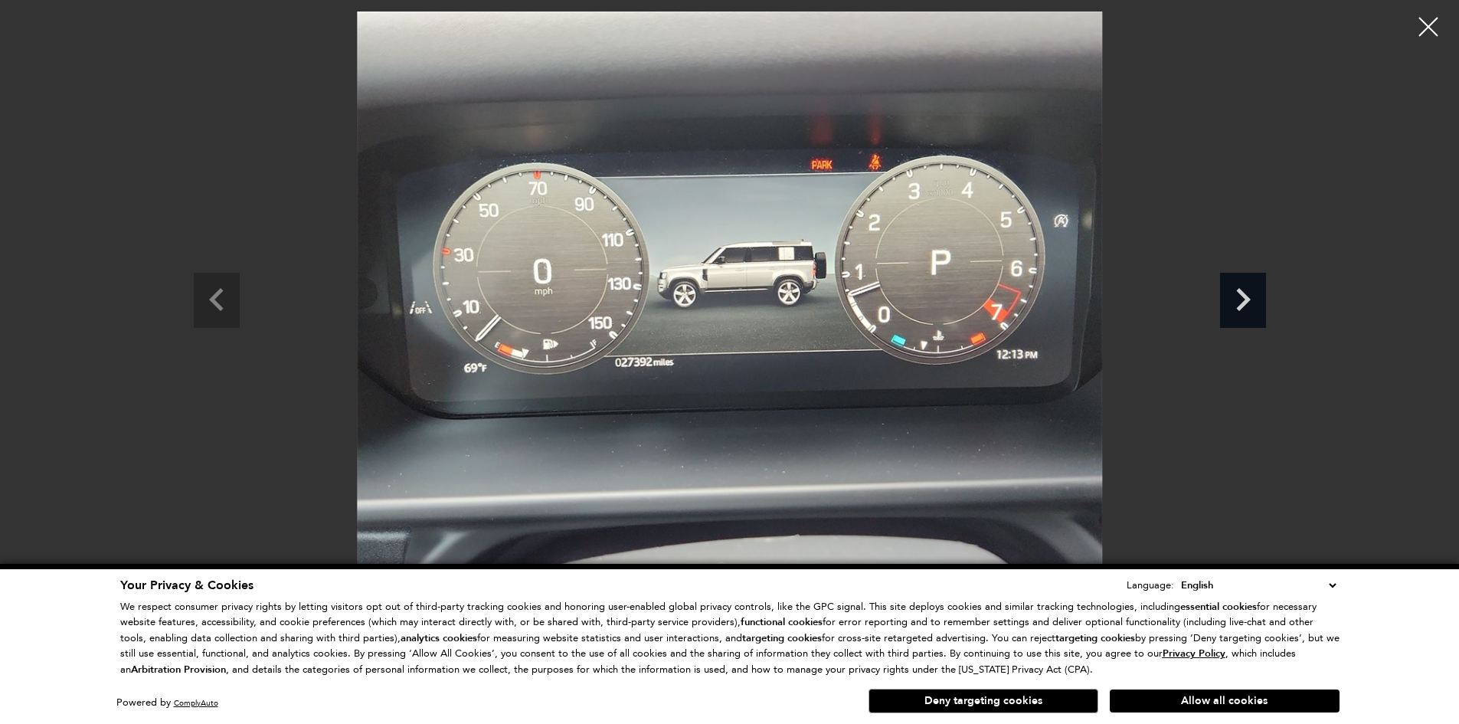
click at [1254, 308] on icon "Next slide" at bounding box center [1243, 298] width 46 height 50
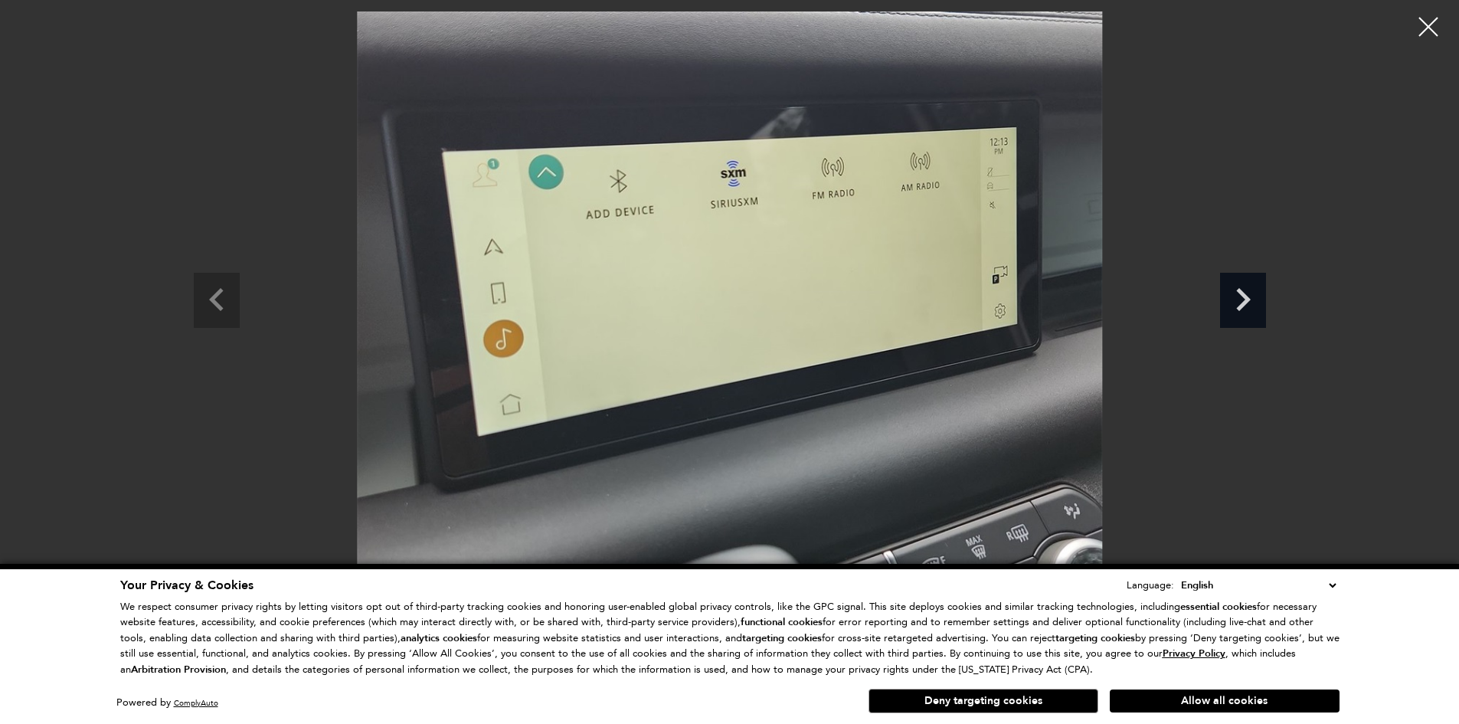
click at [1254, 308] on icon "Next slide" at bounding box center [1243, 298] width 46 height 50
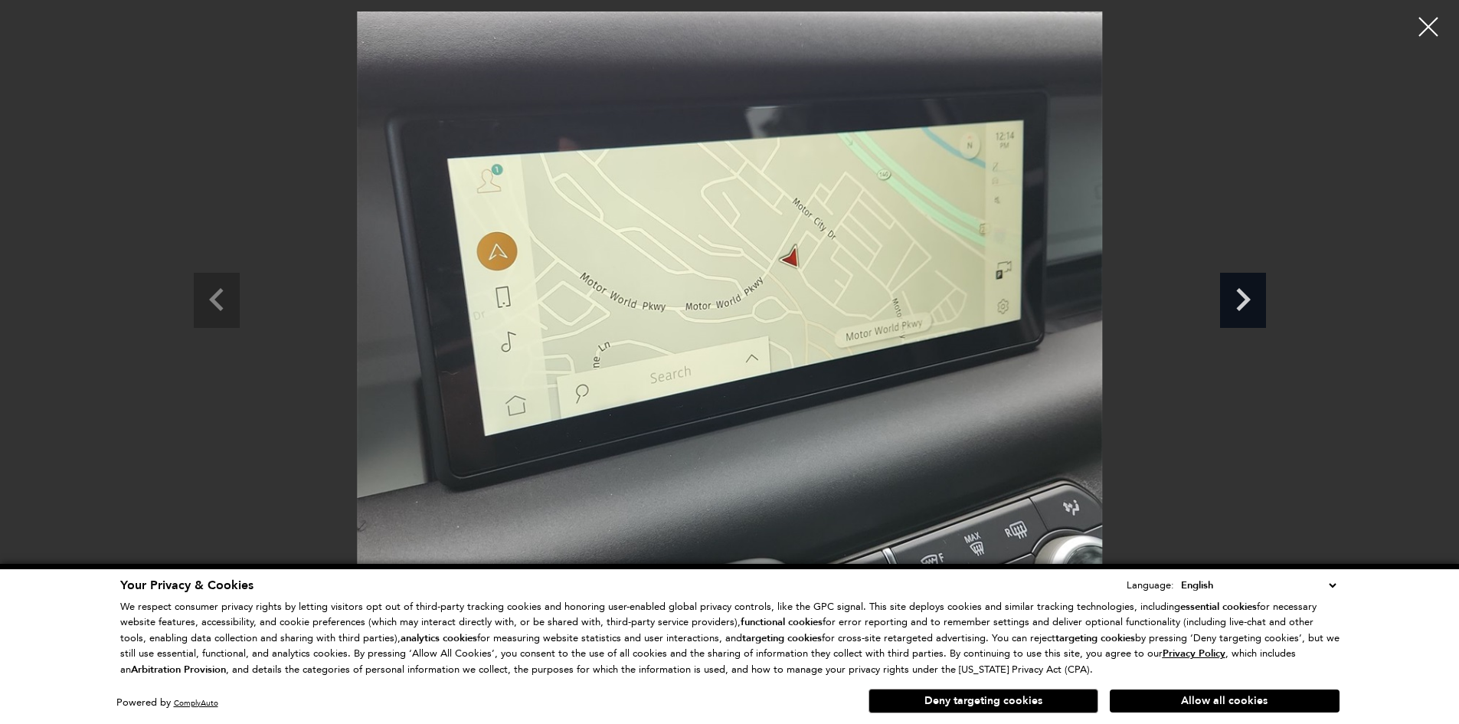
click at [1254, 308] on icon "Next slide" at bounding box center [1243, 298] width 46 height 50
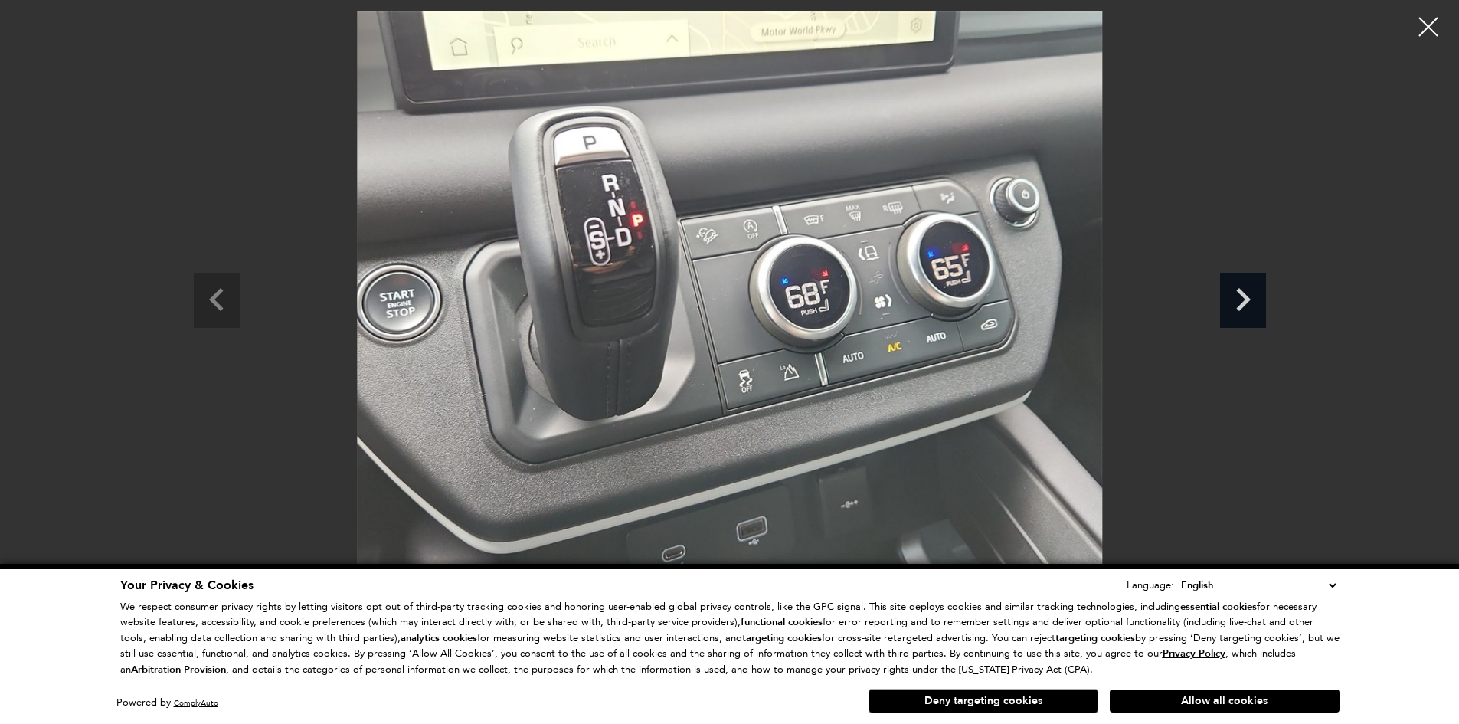
click at [1254, 308] on icon "Next slide" at bounding box center [1243, 298] width 46 height 50
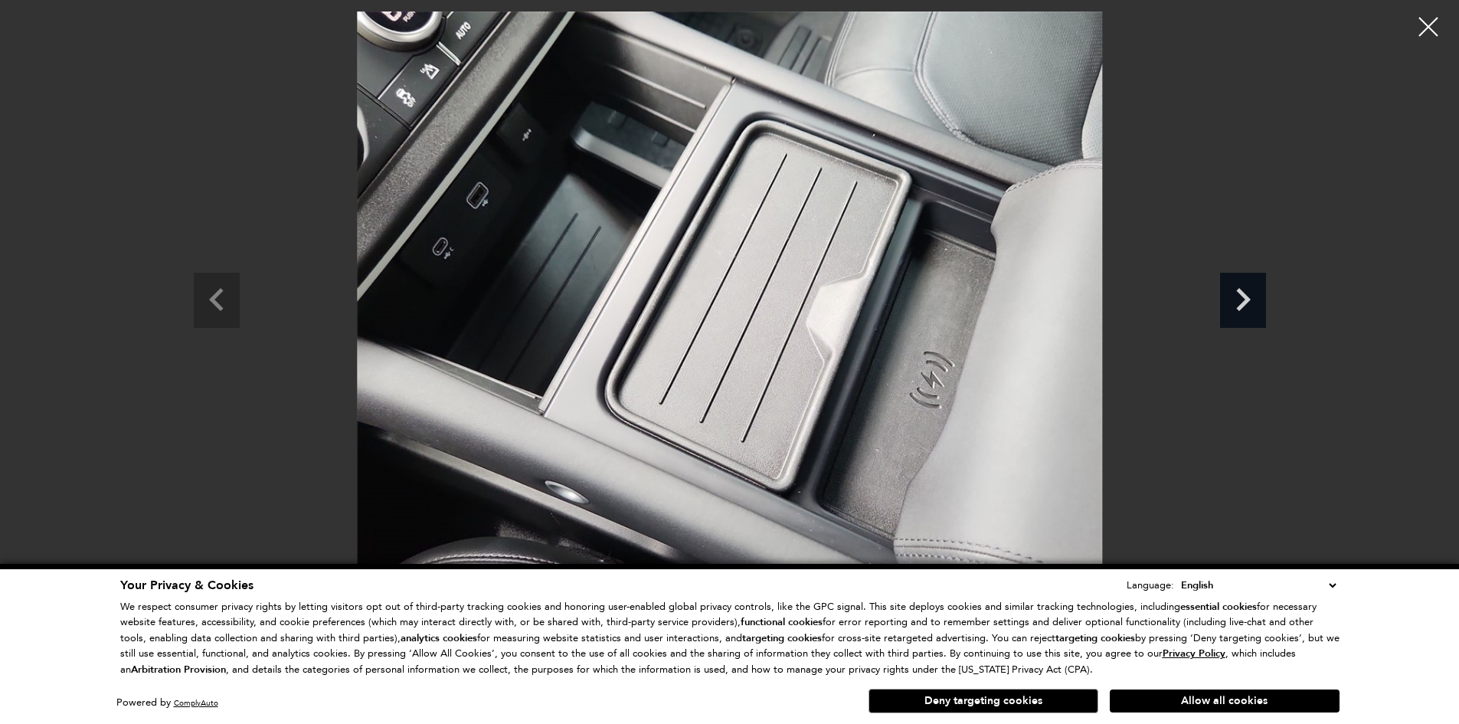
click at [1254, 308] on icon "Next slide" at bounding box center [1243, 298] width 46 height 50
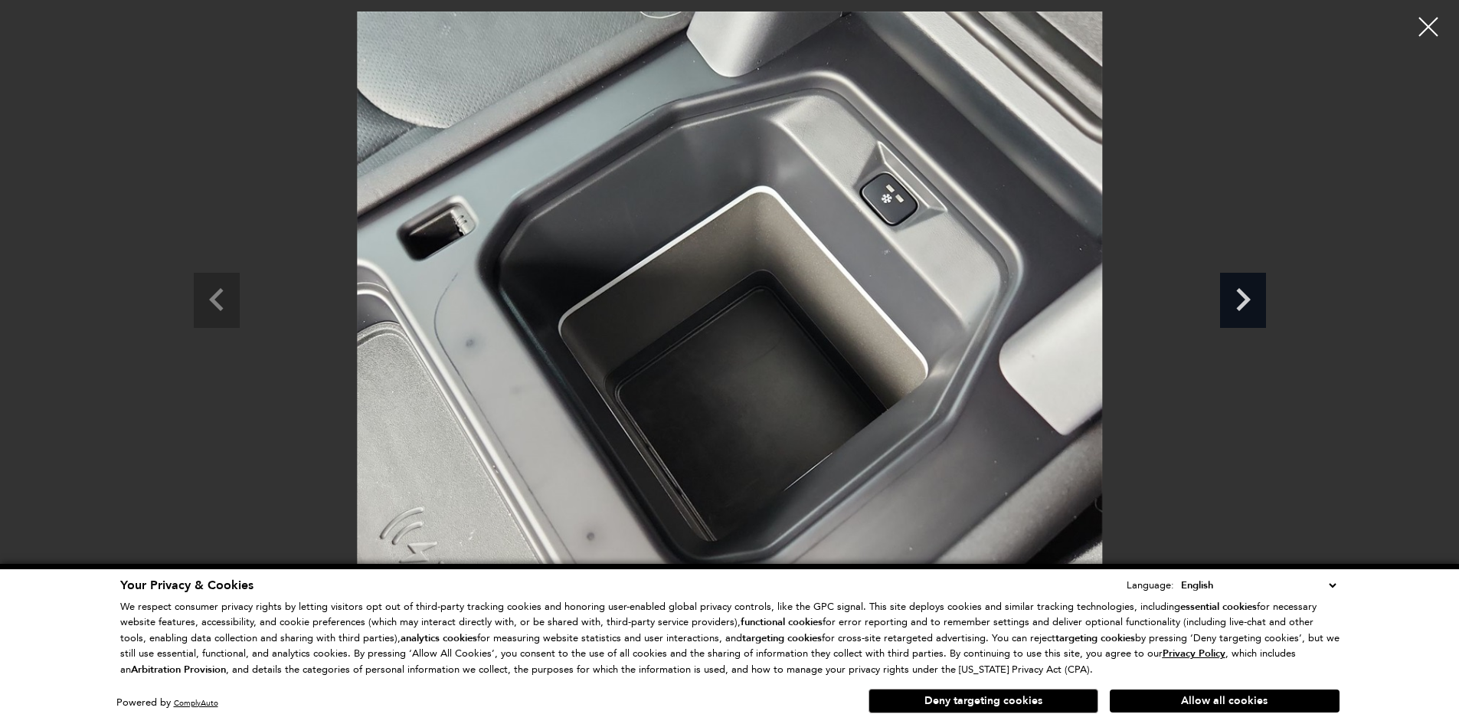
click at [1254, 308] on icon "Next slide" at bounding box center [1243, 298] width 46 height 50
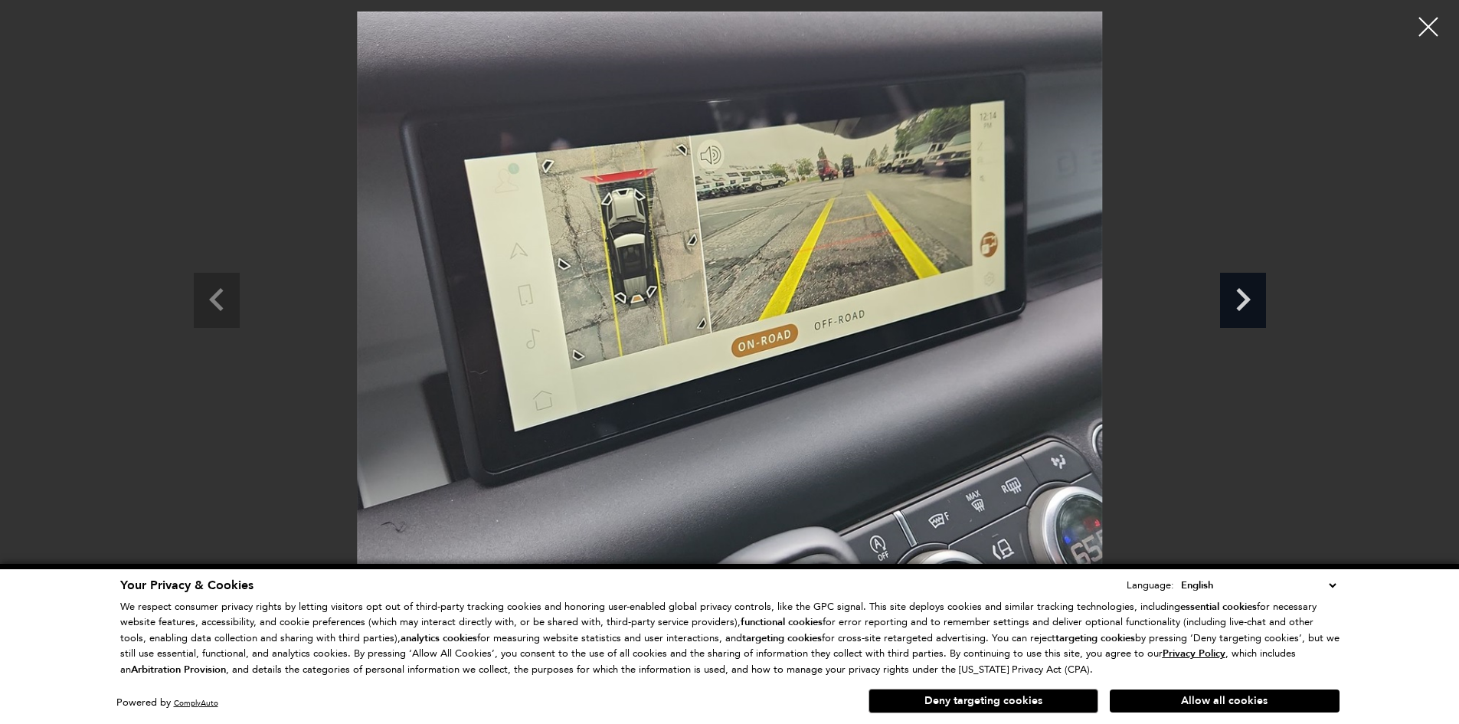
click at [1254, 308] on icon "Next slide" at bounding box center [1243, 298] width 46 height 50
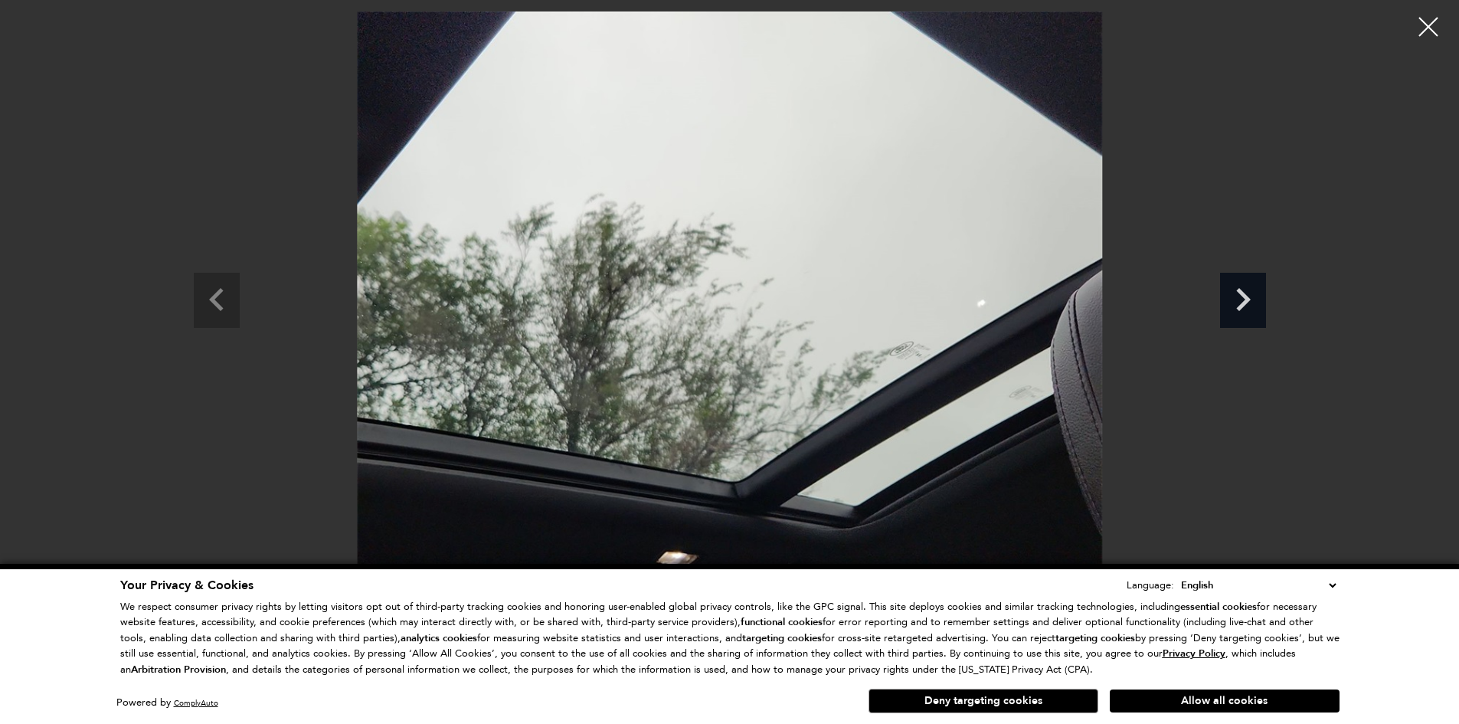
click at [1254, 308] on icon "Next slide" at bounding box center [1243, 298] width 46 height 50
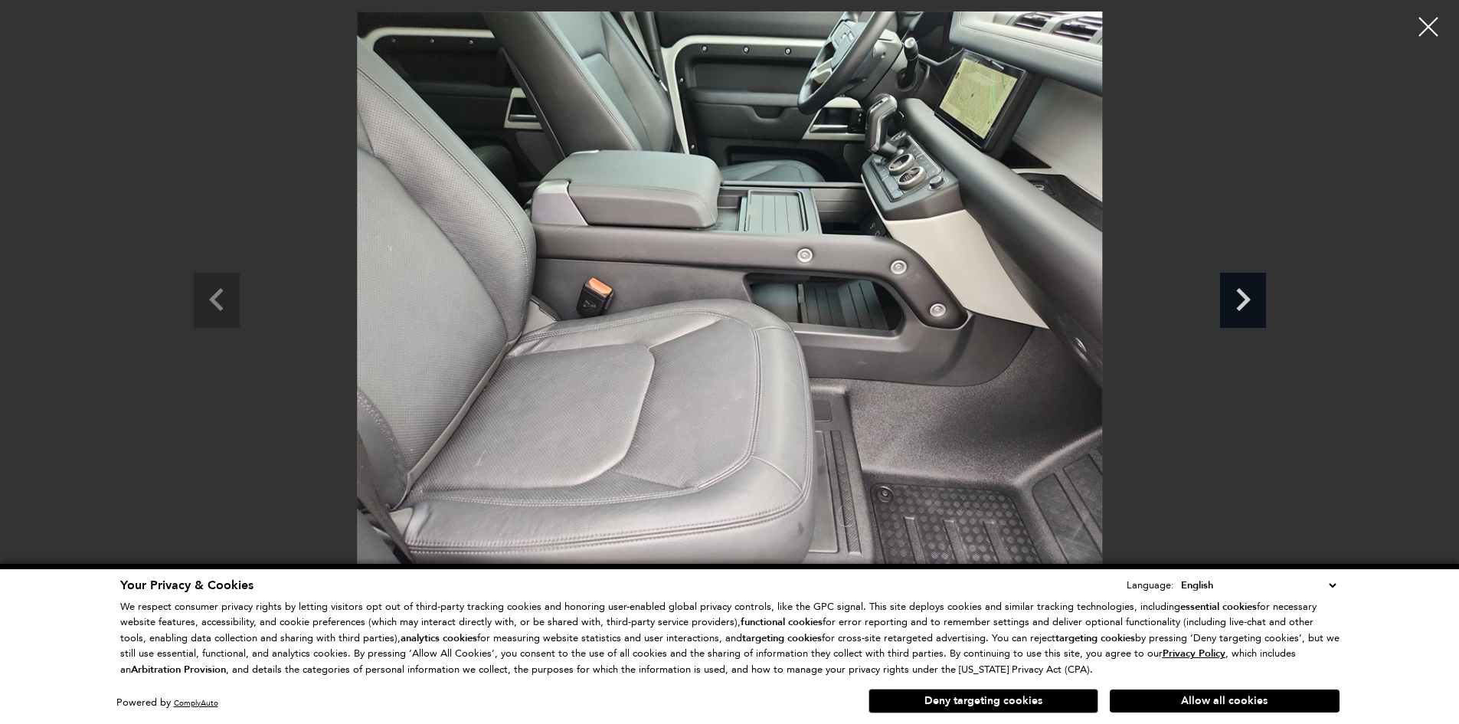
click at [1254, 308] on icon "Next slide" at bounding box center [1243, 298] width 46 height 50
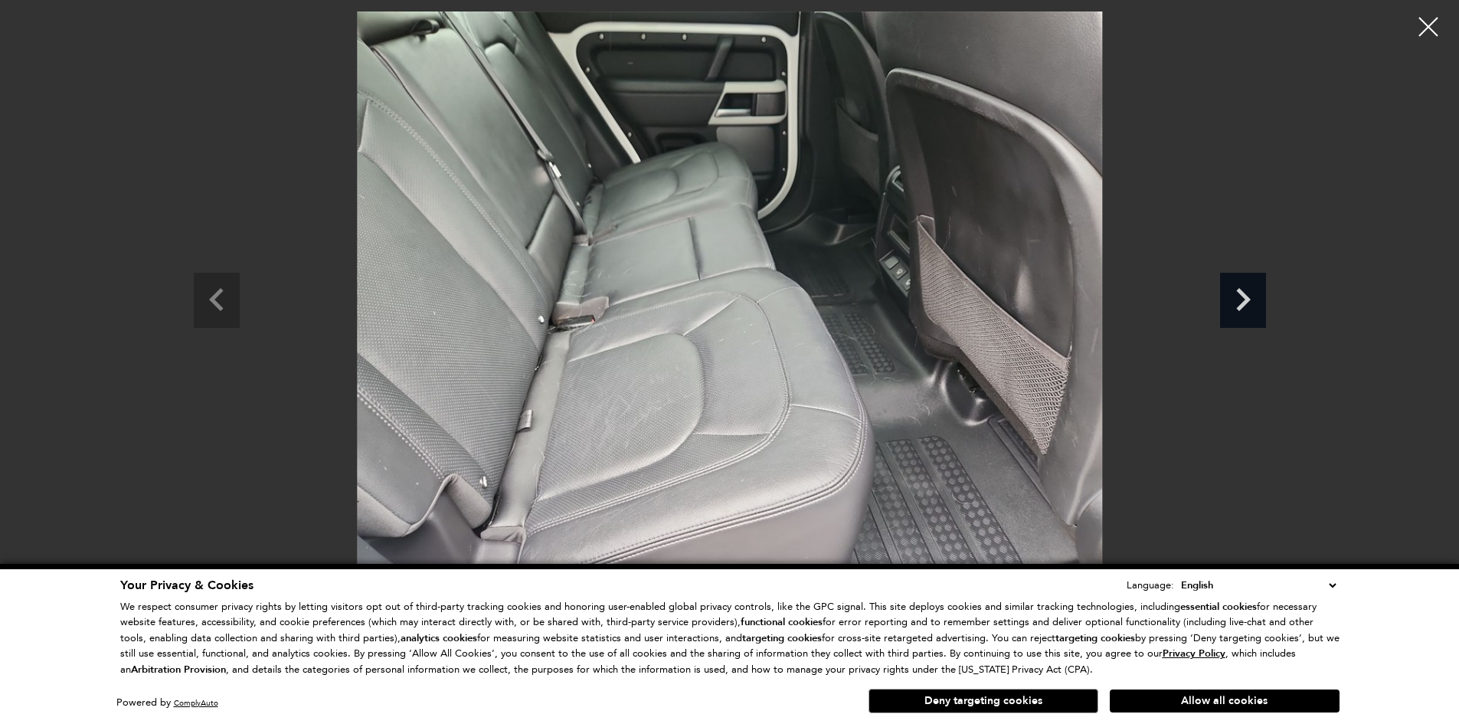
click at [1254, 308] on icon "Next slide" at bounding box center [1243, 298] width 46 height 50
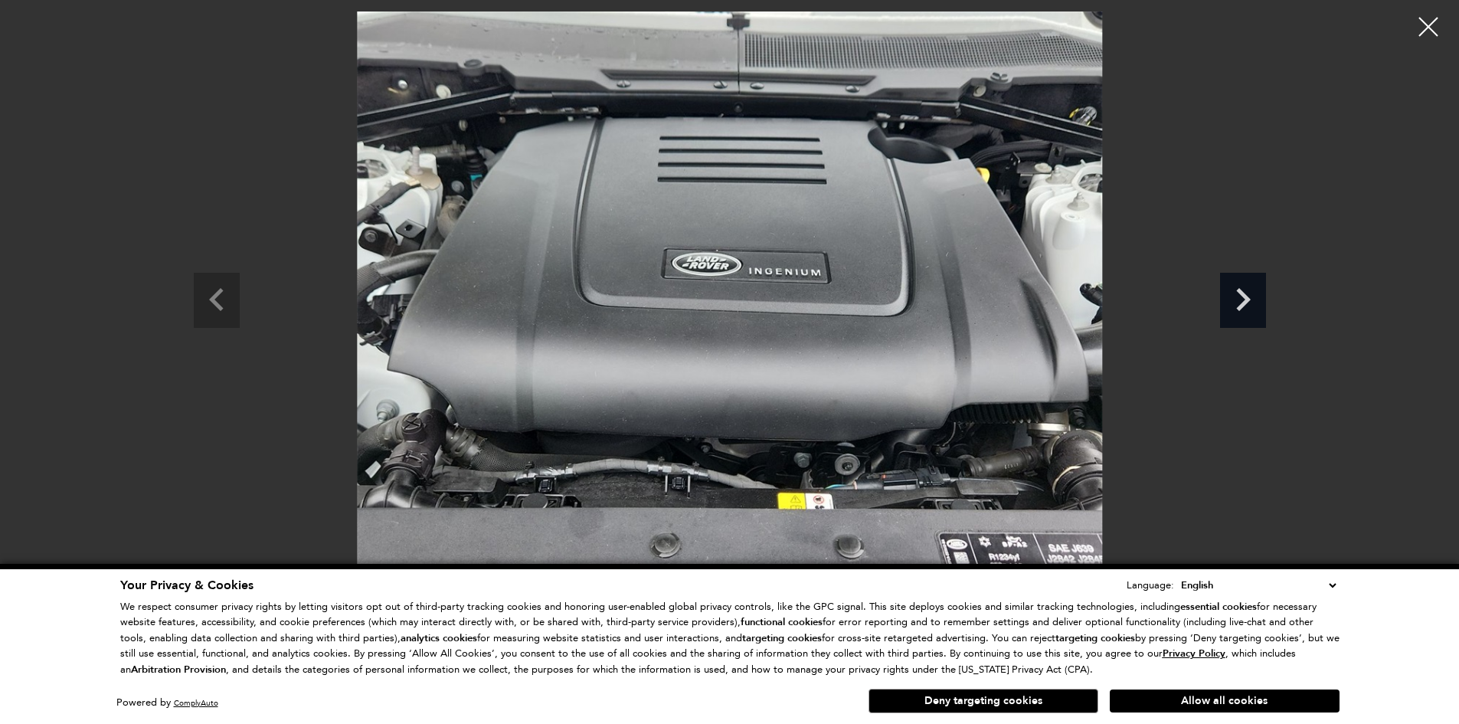
click at [1254, 308] on icon "Next slide" at bounding box center [1243, 298] width 46 height 50
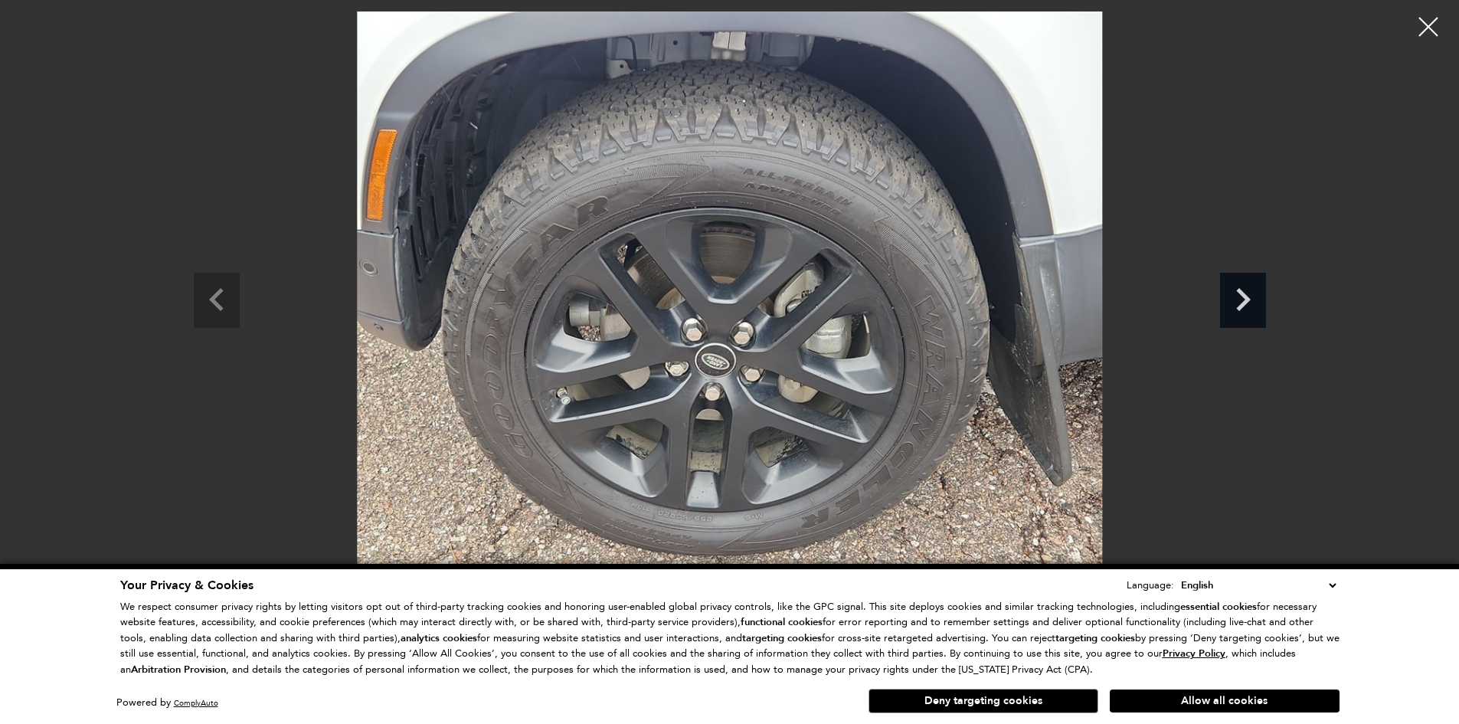
click at [1254, 308] on icon "Next slide" at bounding box center [1243, 298] width 46 height 50
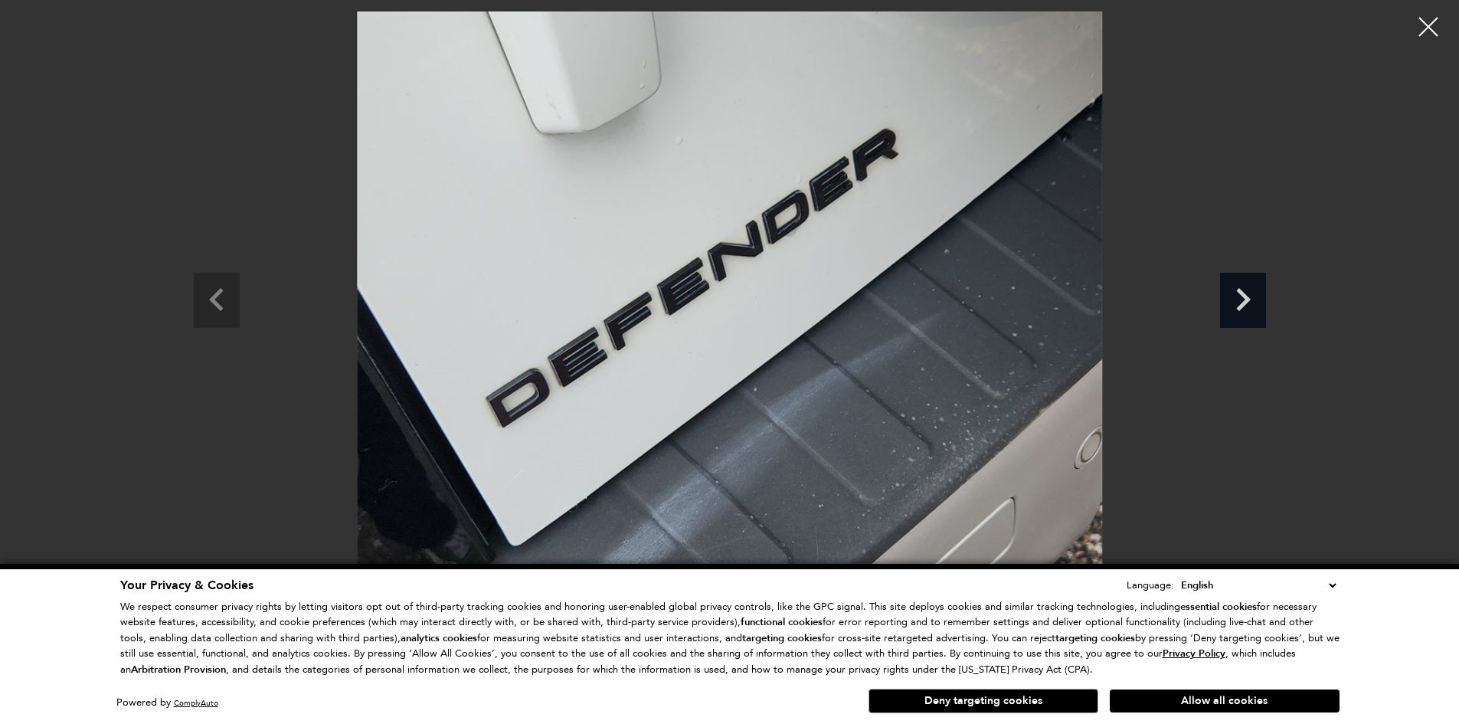
click at [1254, 308] on icon "Next slide" at bounding box center [1243, 298] width 46 height 50
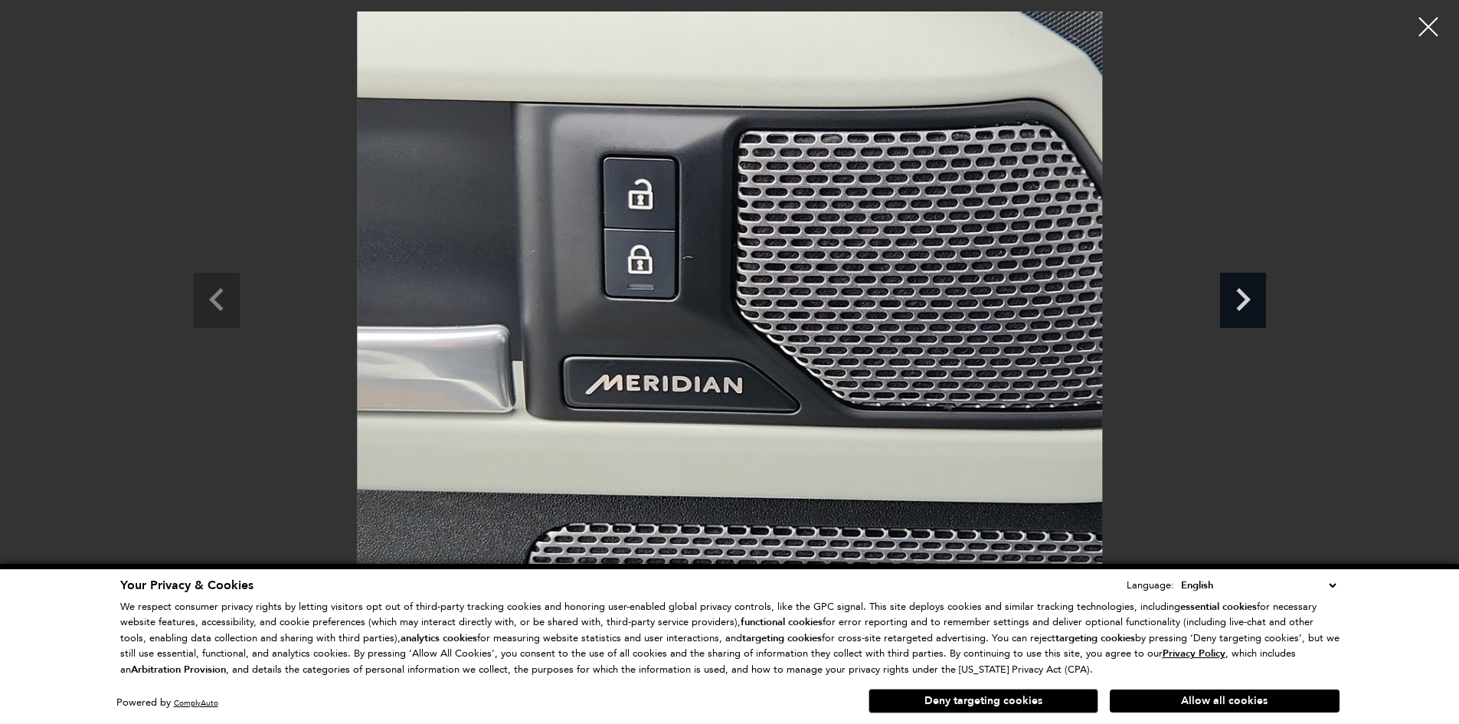
click at [1254, 308] on icon "Next slide" at bounding box center [1243, 298] width 46 height 50
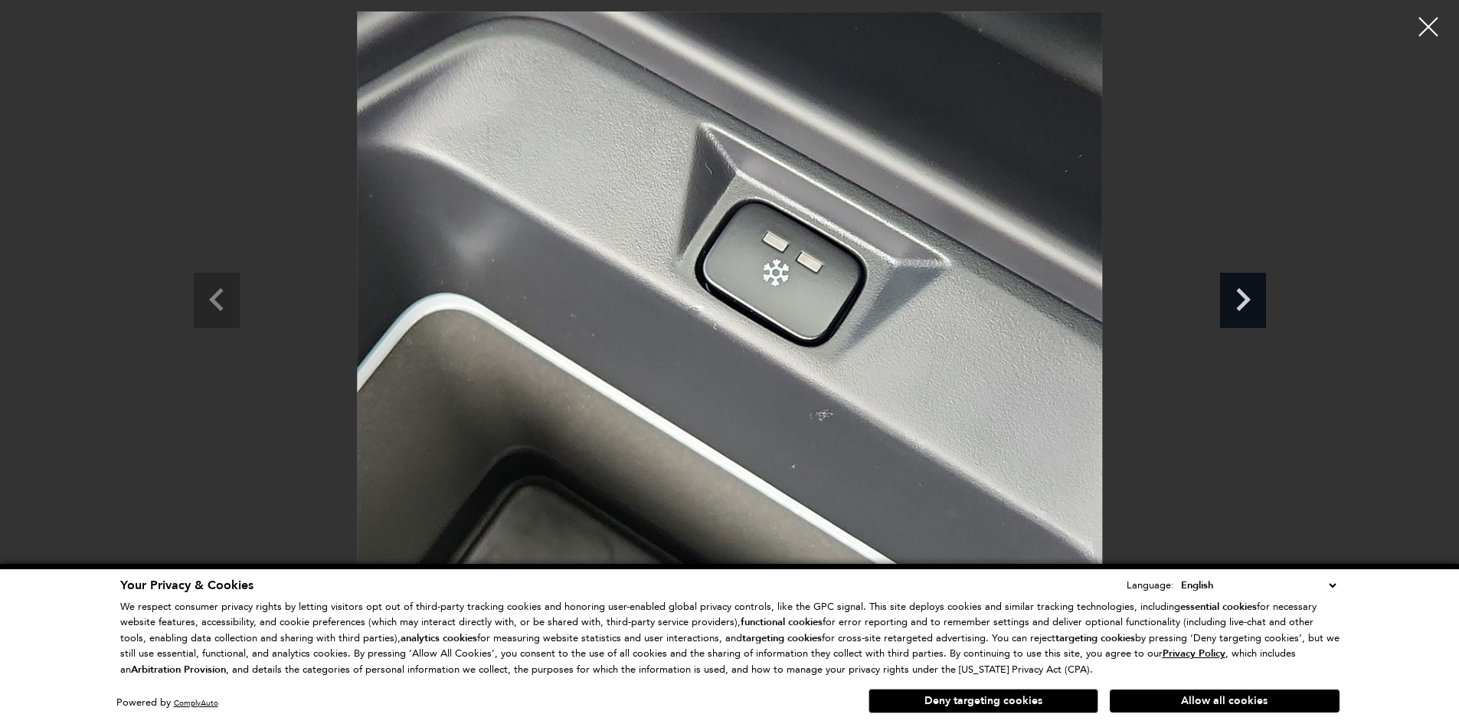
click at [1254, 308] on icon "Next slide" at bounding box center [1243, 298] width 46 height 50
click at [1418, 30] on div at bounding box center [1428, 27] width 41 height 41
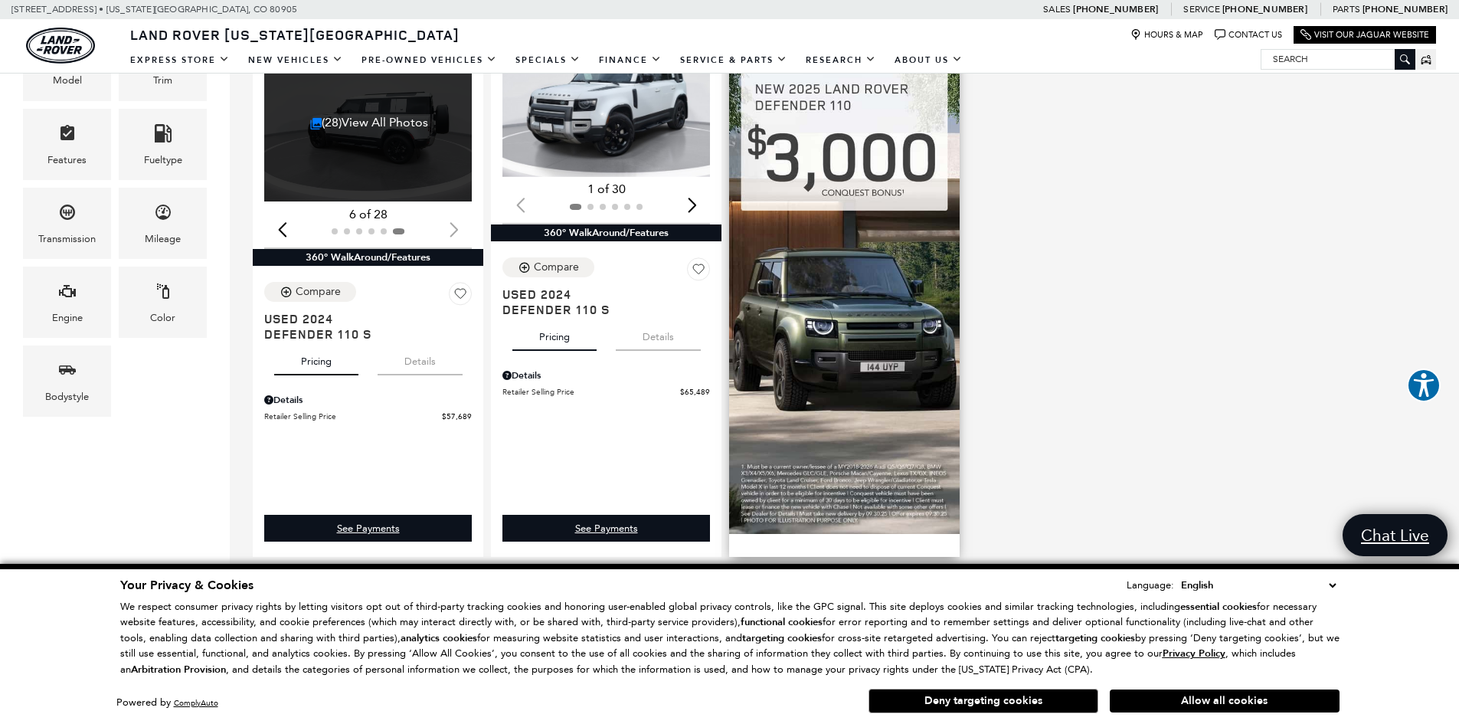
scroll to position [153, 0]
